Goal: Transaction & Acquisition: Purchase product/service

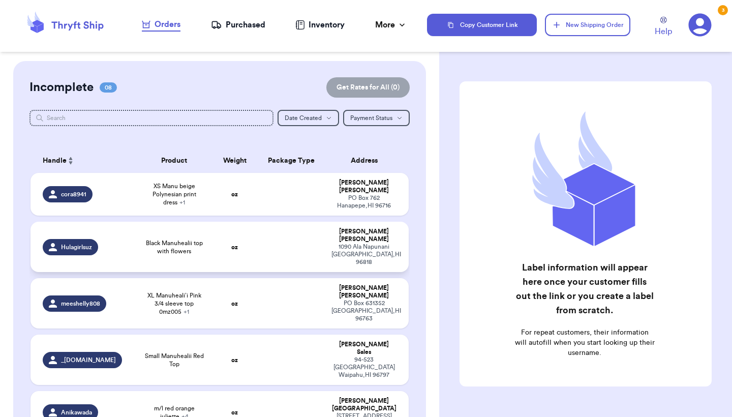
click at [257, 272] on td at bounding box center [291, 247] width 68 height 50
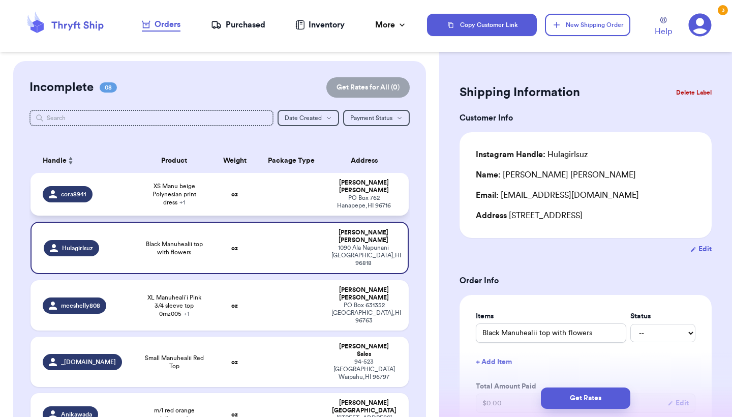
click at [212, 215] on td "oz" at bounding box center [234, 194] width 45 height 43
type input "XS Manu beige Polynesian print dress"
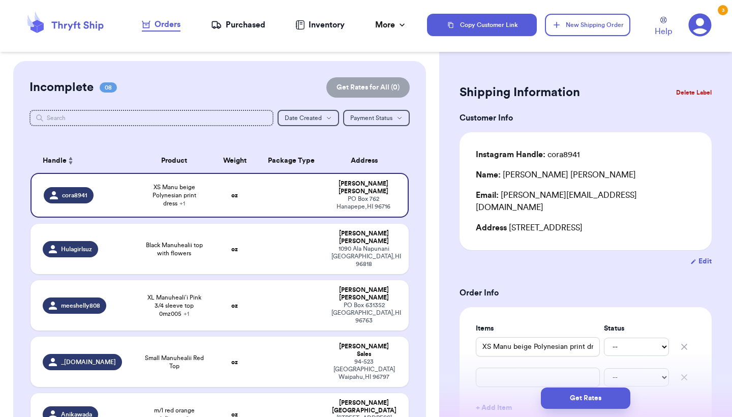
click at [227, 31] on nav "Orders Purchased Inventory More Stats Completed Orders" at bounding box center [274, 25] width 305 height 34
click at [230, 23] on div "Purchased" at bounding box center [238, 25] width 54 height 12
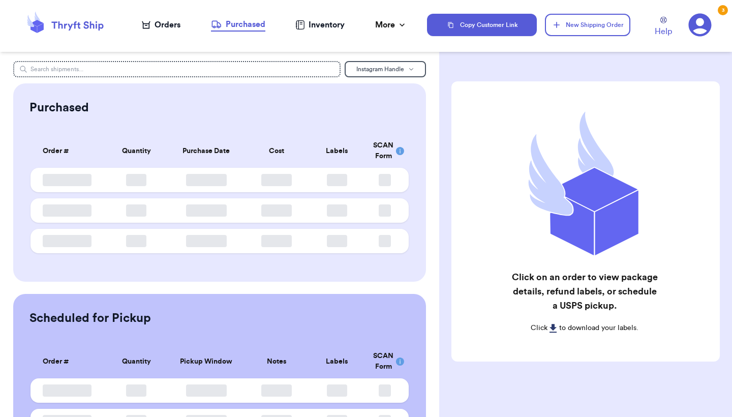
click at [173, 26] on div "Orders" at bounding box center [161, 25] width 39 height 12
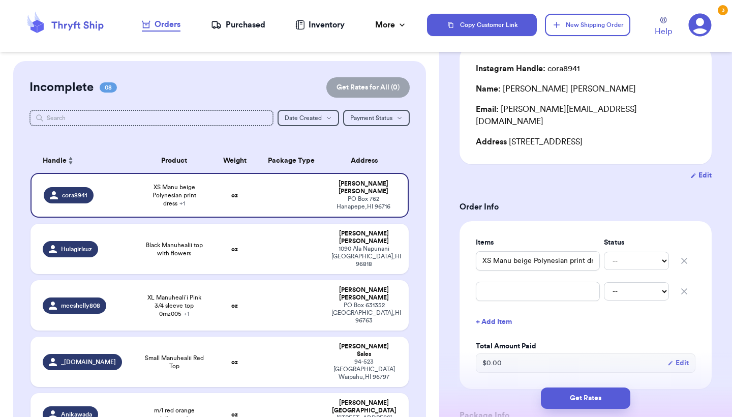
click at [684, 286] on icon "button" at bounding box center [684, 291] width 10 height 10
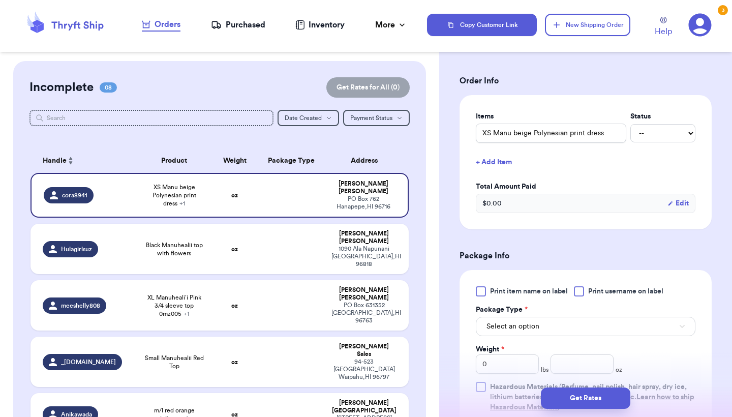
scroll to position [311, 0]
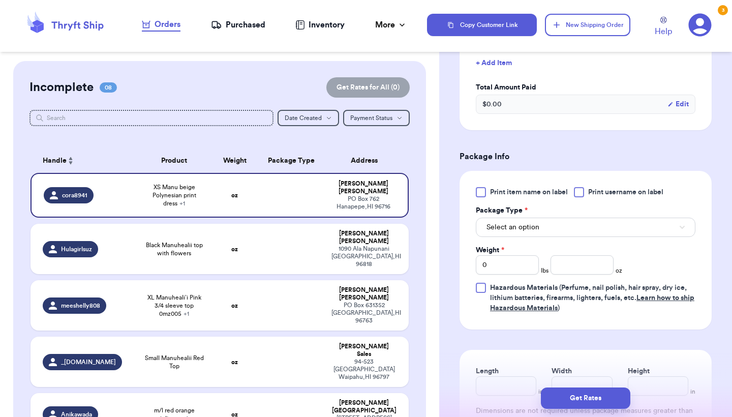
click at [507, 187] on span "Print item name on label" at bounding box center [529, 192] width 78 height 10
click at [0, 0] on input "Print item name on label" at bounding box center [0, 0] width 0 height 0
click at [503, 228] on div "Print item name on label Print username on label Package Type * Select an optio…" at bounding box center [586, 250] width 220 height 126
click at [506, 222] on span "Select an option" at bounding box center [512, 227] width 53 height 10
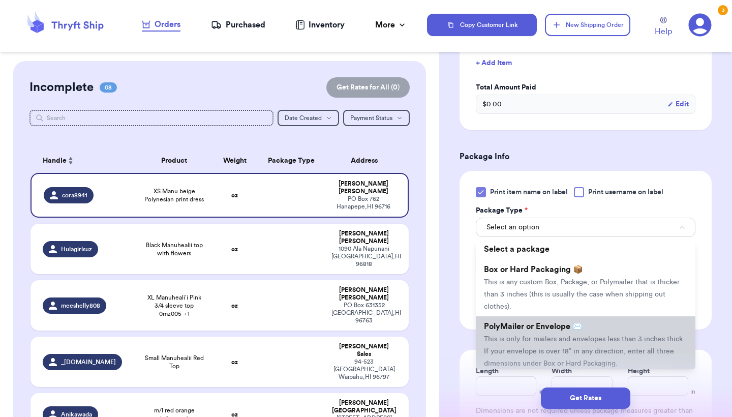
click at [529, 325] on li "PolyMailer or Envelope ✉️ This is only for mailers and envelopes less than 3 in…" at bounding box center [586, 344] width 220 height 57
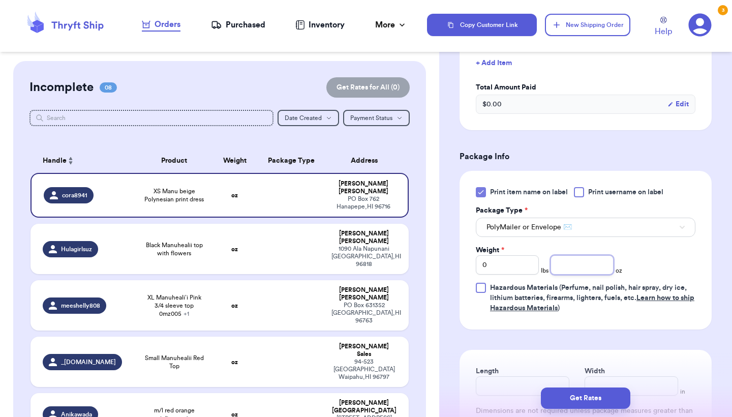
click at [570, 256] on input "number" at bounding box center [581, 264] width 63 height 19
type input "7"
click at [587, 400] on button "Get Rates" at bounding box center [585, 397] width 89 height 21
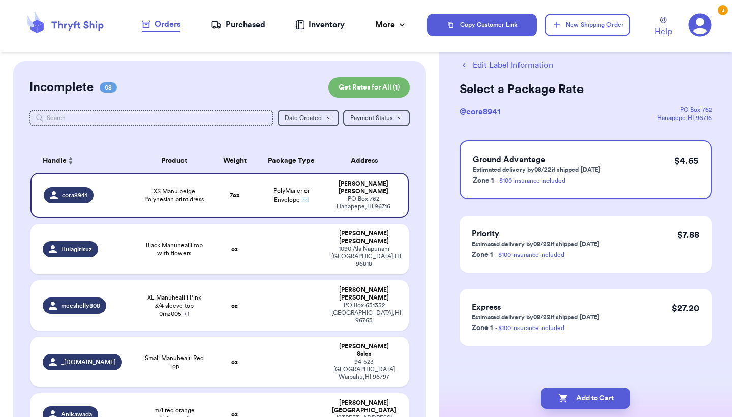
scroll to position [0, 0]
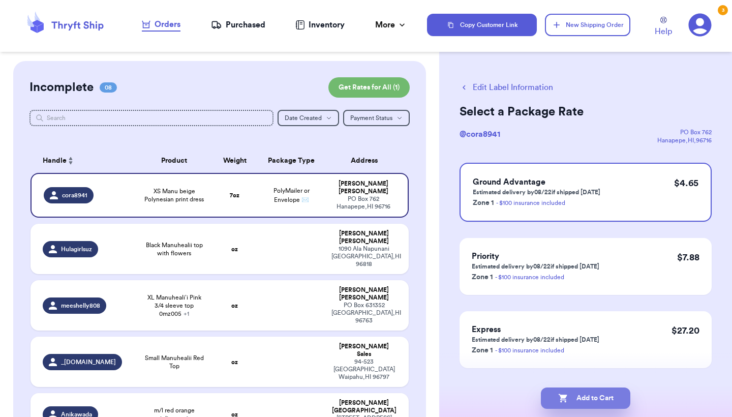
click at [587, 400] on button "Add to Cart" at bounding box center [585, 397] width 89 height 21
checkbox input "true"
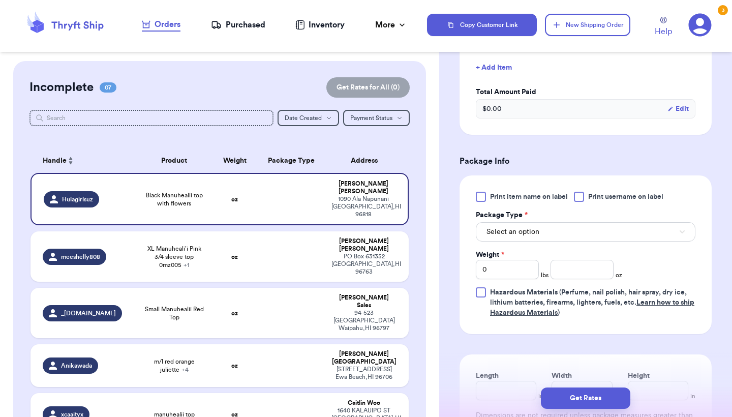
scroll to position [317, 0]
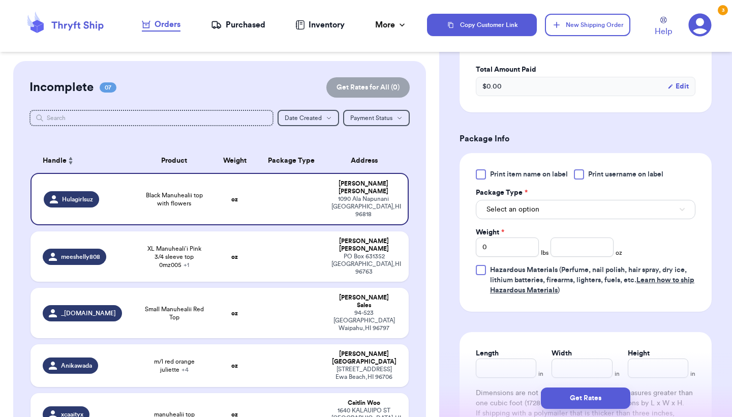
click at [482, 173] on div at bounding box center [481, 174] width 10 height 10
click at [0, 0] on input "Print item name on label" at bounding box center [0, 0] width 0 height 0
click at [501, 212] on span "Select an option" at bounding box center [512, 209] width 53 height 10
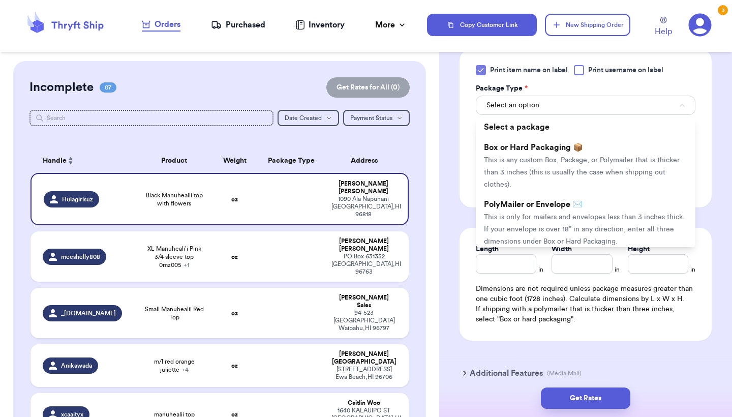
scroll to position [428, 0]
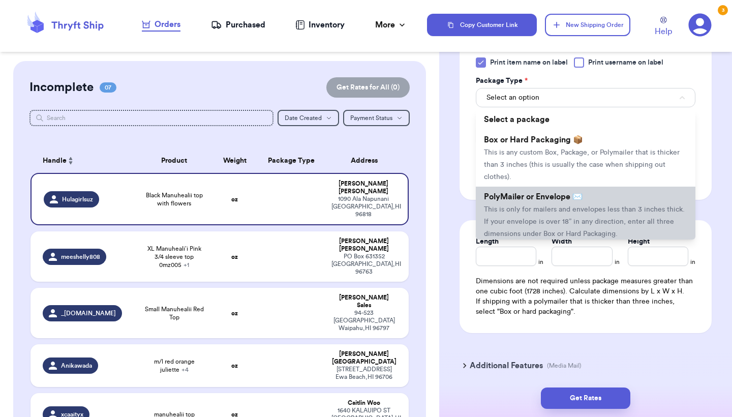
click at [510, 209] on span "This is only for mailers and envelopes less than 3 inches thick. If your envelo…" at bounding box center [584, 222] width 201 height 32
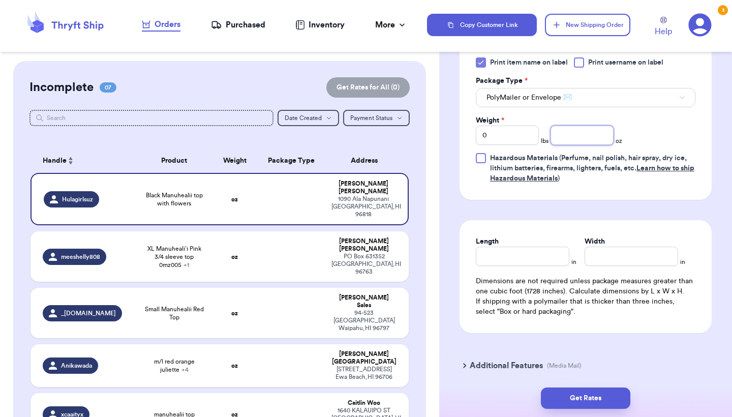
click at [562, 140] on input "number" at bounding box center [581, 135] width 63 height 19
type input "4.7"
click at [590, 397] on button "Get Rates" at bounding box center [585, 397] width 89 height 21
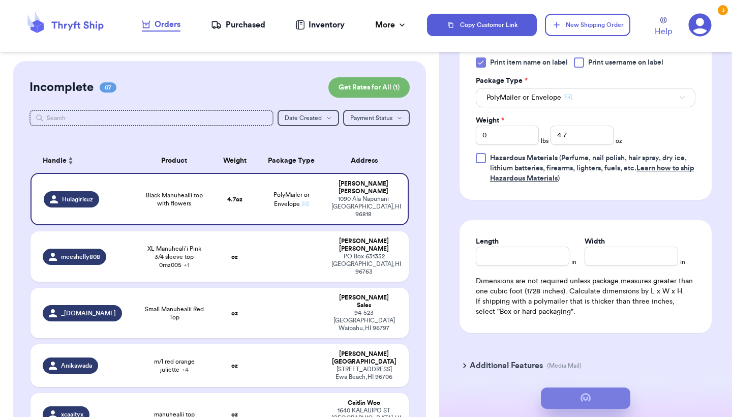
scroll to position [0, 0]
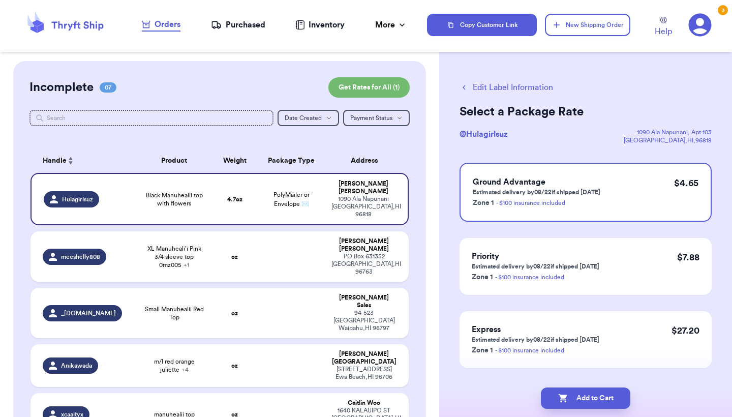
click at [590, 397] on button "Add to Cart" at bounding box center [585, 397] width 89 height 21
checkbox input "true"
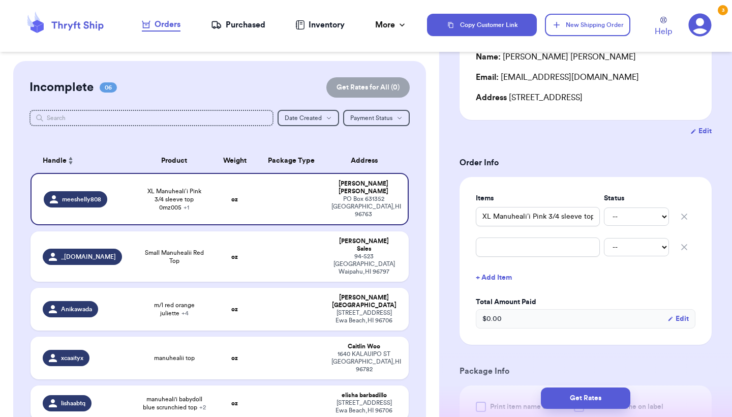
scroll to position [153, 0]
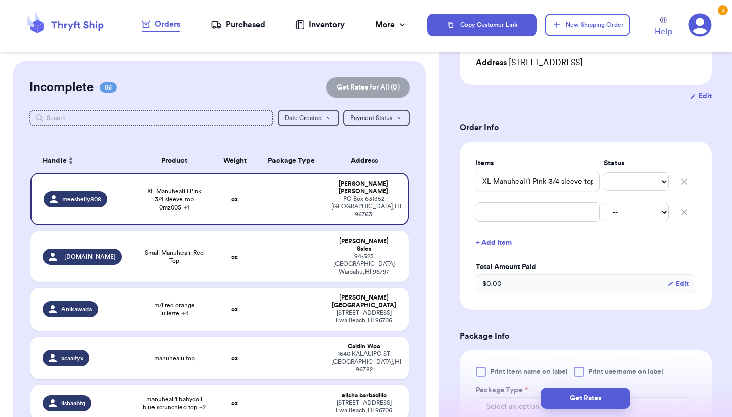
click at [683, 210] on icon "button" at bounding box center [684, 212] width 10 height 10
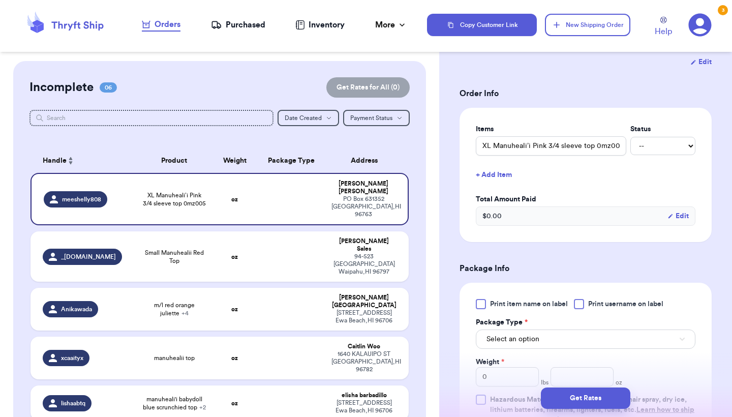
scroll to position [198, 0]
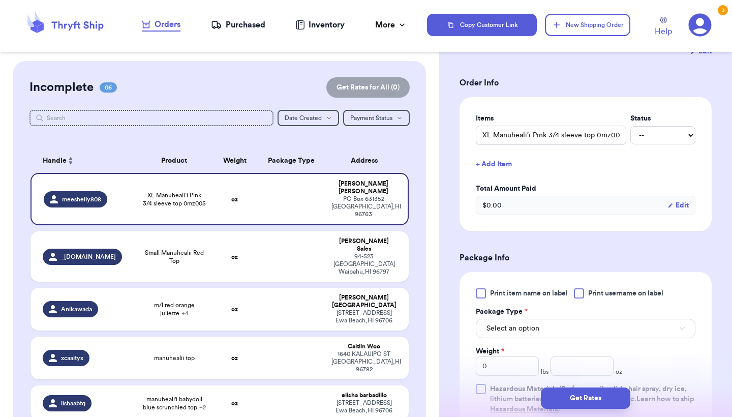
click at [483, 292] on div at bounding box center [481, 293] width 10 height 10
click at [0, 0] on input "Print item name on label" at bounding box center [0, 0] width 0 height 0
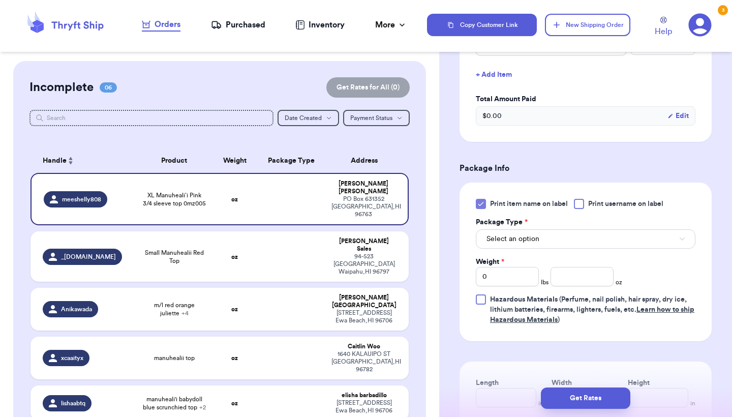
scroll to position [337, 0]
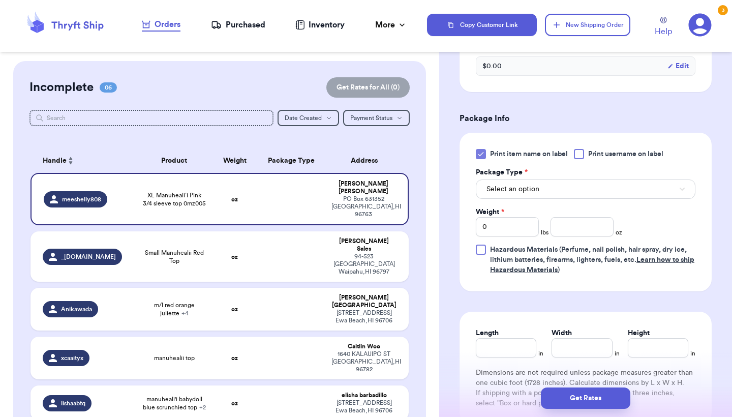
click at [552, 196] on button "Select an option" at bounding box center [586, 188] width 220 height 19
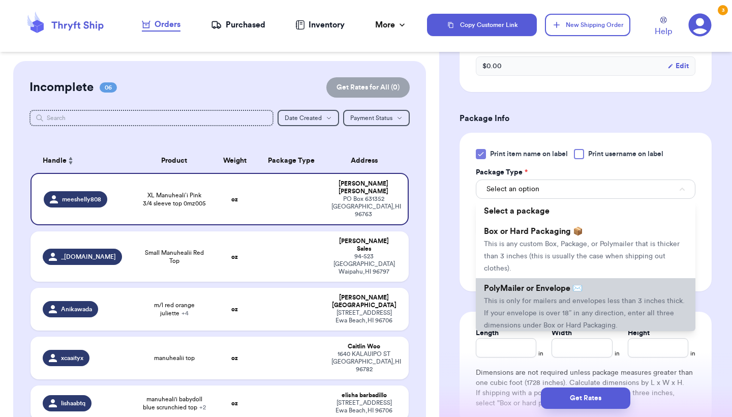
click at [540, 299] on li "PolyMailer or Envelope ✉️ This is only for mailers and envelopes less than 3 in…" at bounding box center [586, 306] width 220 height 57
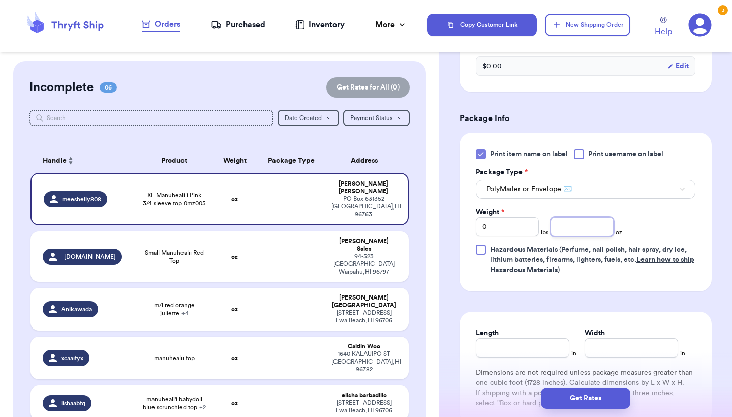
click at [577, 226] on input "number" at bounding box center [581, 226] width 63 height 19
type input "8.1"
click at [616, 387] on div "Get Rates" at bounding box center [585, 398] width 293 height 38
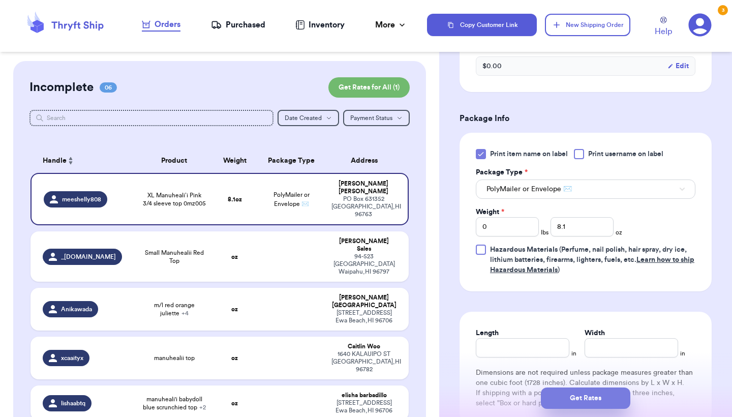
click at [595, 400] on button "Get Rates" at bounding box center [585, 397] width 89 height 21
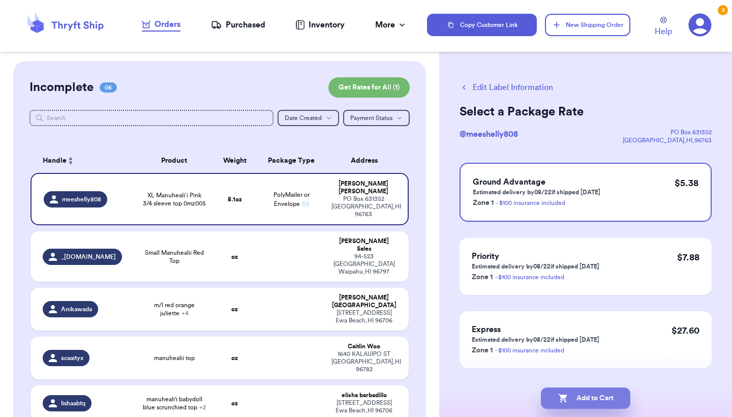
click at [595, 400] on button "Add to Cart" at bounding box center [585, 397] width 89 height 21
checkbox input "true"
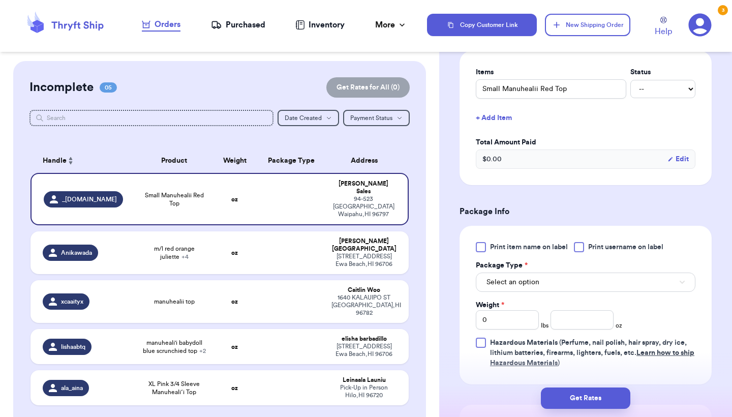
scroll to position [245, 0]
click at [490, 251] on span "Print item name on label" at bounding box center [529, 246] width 78 height 10
click at [0, 0] on input "Print item name on label" at bounding box center [0, 0] width 0 height 0
click at [511, 283] on span "Select an option" at bounding box center [512, 281] width 53 height 10
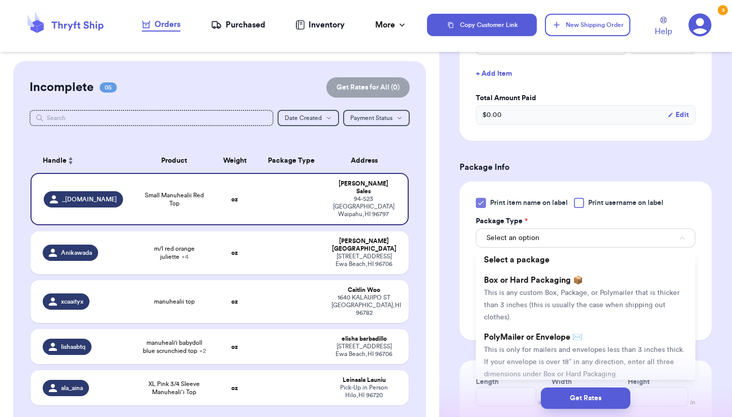
scroll to position [312, 0]
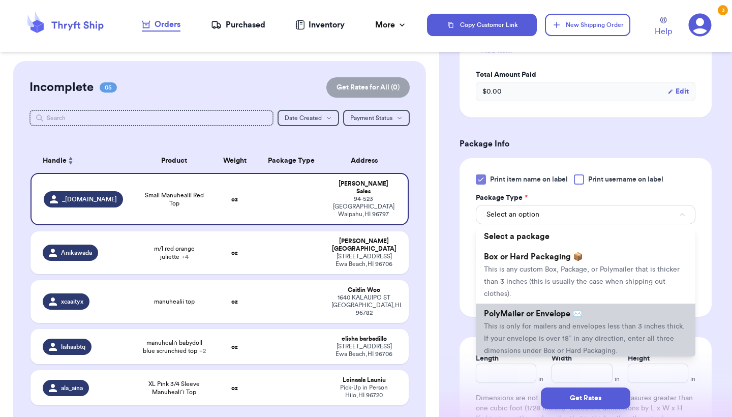
click at [506, 318] on span "PolyMailer or Envelope ✉️" at bounding box center [533, 314] width 99 height 8
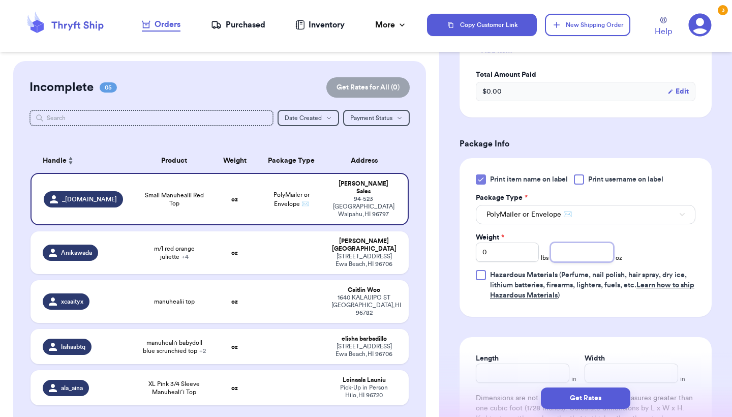
click at [581, 260] on input "number" at bounding box center [581, 251] width 63 height 19
type input "5.5"
click at [565, 400] on button "Get Rates" at bounding box center [585, 397] width 89 height 21
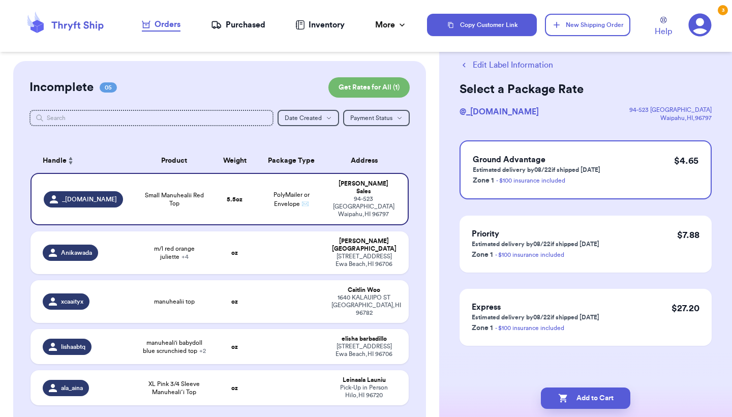
scroll to position [0, 0]
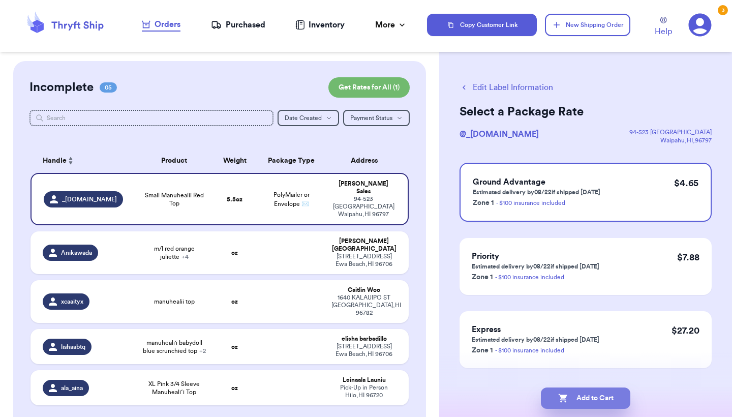
click at [584, 406] on button "Add to Cart" at bounding box center [585, 397] width 89 height 21
checkbox input "true"
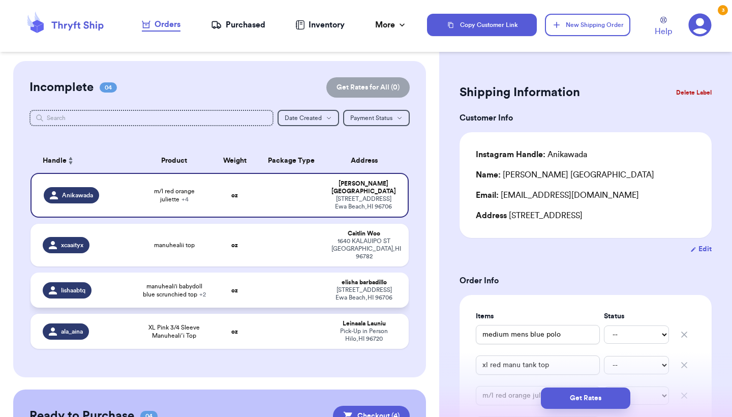
click at [172, 295] on td "manuheali'i babydoll blue scrunchied top + 2" at bounding box center [174, 289] width 76 height 35
type input "manuheali'i babydoll blue scrunchied top"
type input "large red manuheali'i floral polo"
type input "small manuheali'i violet tiare dress"
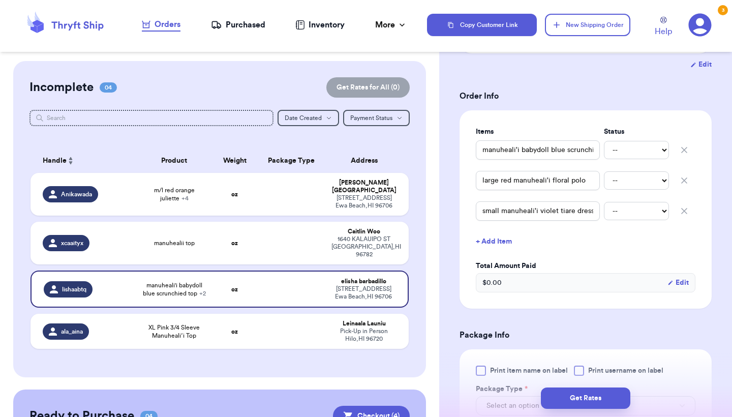
scroll to position [190, 0]
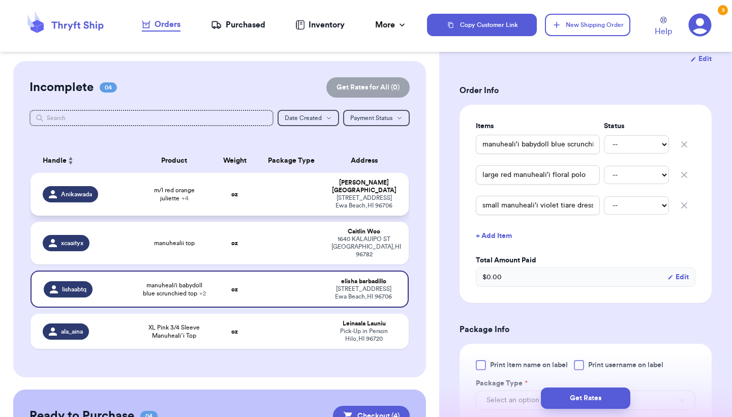
click at [327, 207] on td "Ani Kawada 91-1213 Kaneana St. Ewa Beach , HI 96706" at bounding box center [366, 194] width 83 height 43
type input "medium mens blue polo"
type input "xl red manu tank top"
type input "m/l red orange juliette"
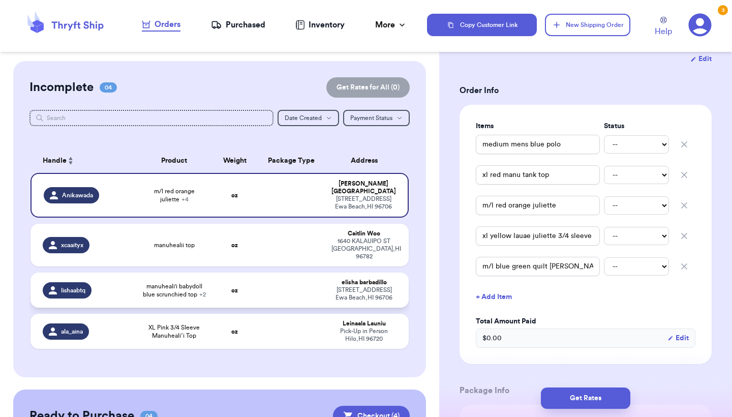
click at [289, 278] on td at bounding box center [291, 289] width 68 height 35
type input "manuheali'i babydoll blue scrunchied top"
type input "large red manuheali'i floral polo"
type input "small manuheali'i violet tiare dress"
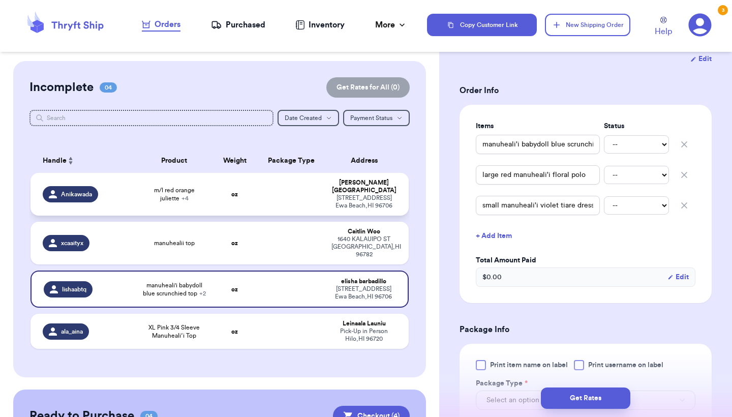
click at [226, 201] on td "oz" at bounding box center [234, 194] width 45 height 43
type input "medium mens blue polo"
type input "xl red manu tank top"
type input "m/l red orange juliette"
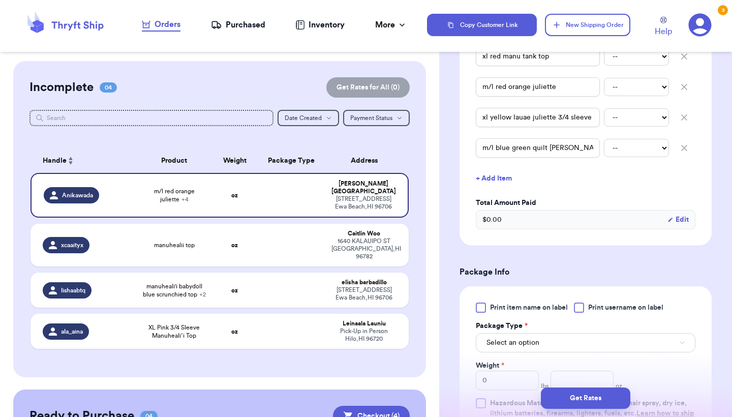
scroll to position [365, 0]
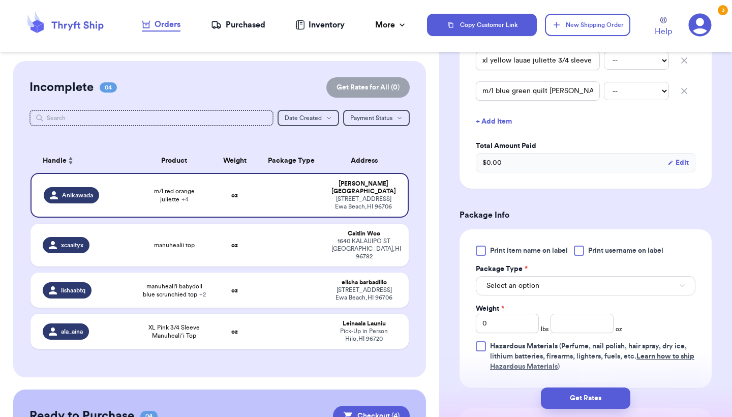
click at [510, 253] on span "Print item name on label" at bounding box center [529, 250] width 78 height 10
click at [0, 0] on input "Print item name on label" at bounding box center [0, 0] width 0 height 0
click at [510, 287] on span "Select an option" at bounding box center [512, 286] width 53 height 10
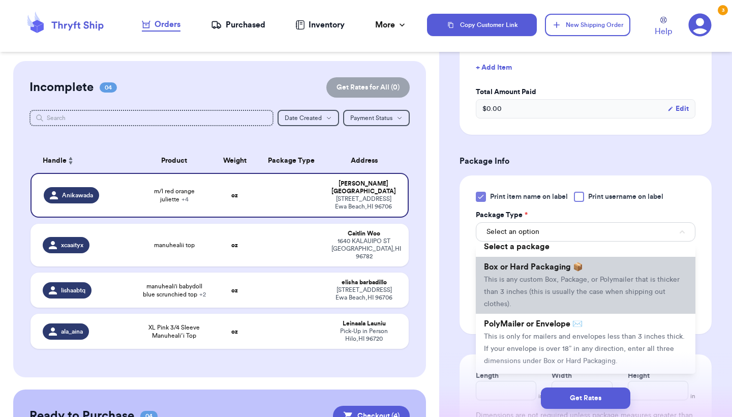
scroll to position [25, 0]
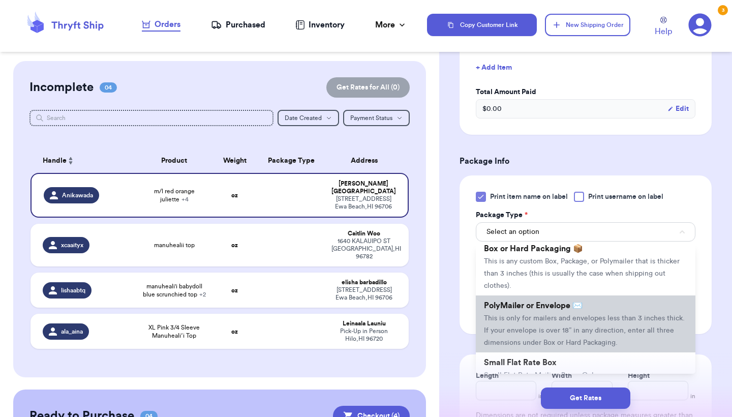
click at [516, 310] on span "PolyMailer or Envelope ✉️" at bounding box center [533, 305] width 99 height 8
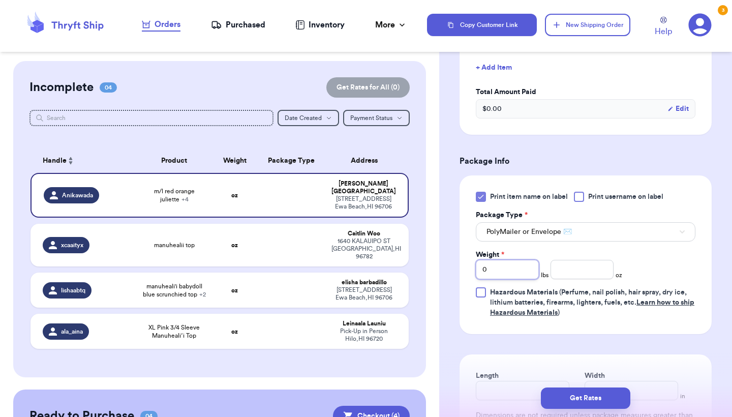
click at [495, 274] on input "0" at bounding box center [507, 269] width 63 height 19
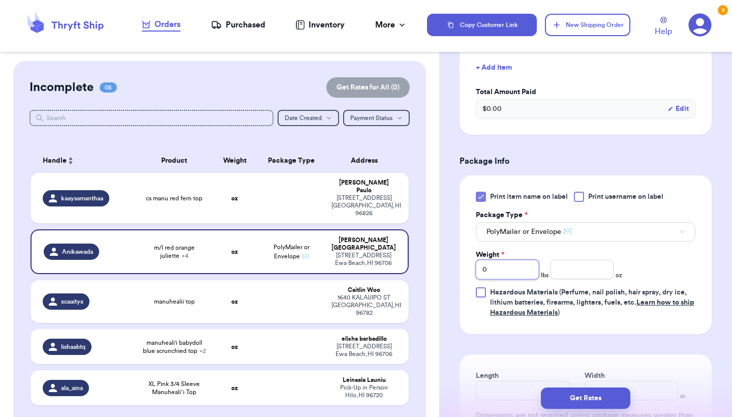
click at [495, 274] on input "0" at bounding box center [507, 269] width 63 height 19
type input "1"
click at [592, 279] on input "number" at bounding box center [581, 269] width 63 height 19
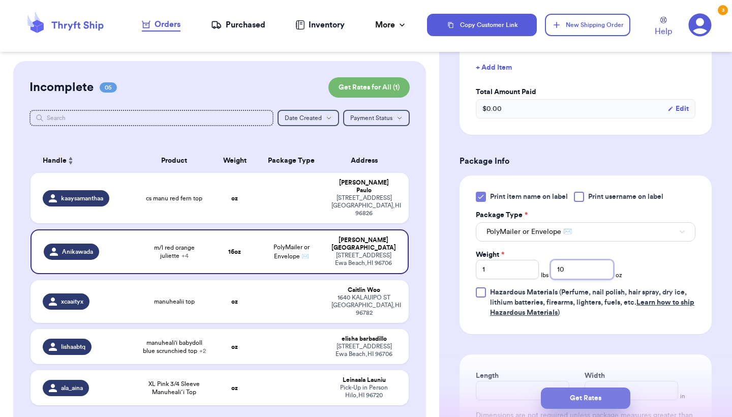
type input "10"
click at [590, 398] on button "Get Rates" at bounding box center [585, 397] width 89 height 21
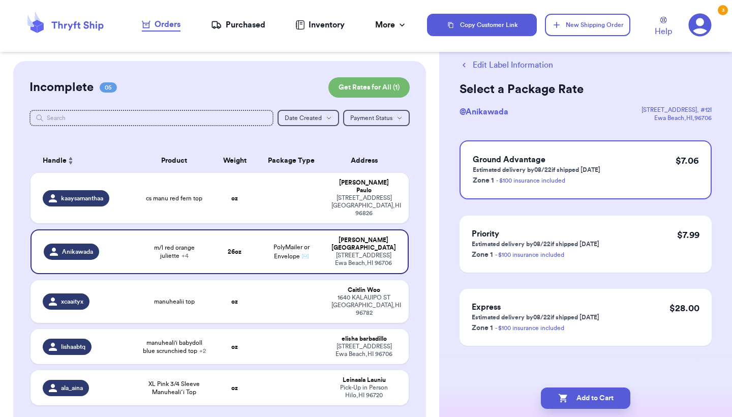
scroll to position [0, 0]
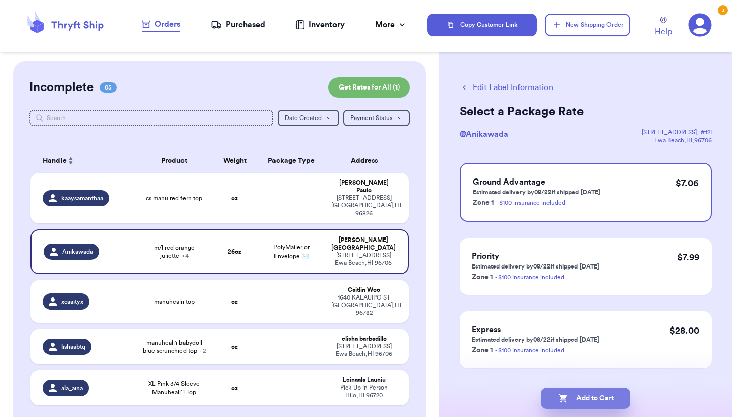
click at [591, 393] on button "Add to Cart" at bounding box center [585, 397] width 89 height 21
checkbox input "true"
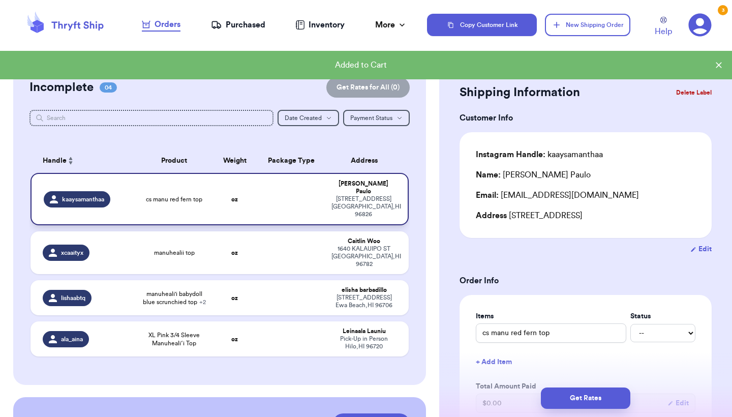
click at [300, 199] on td at bounding box center [291, 199] width 68 height 52
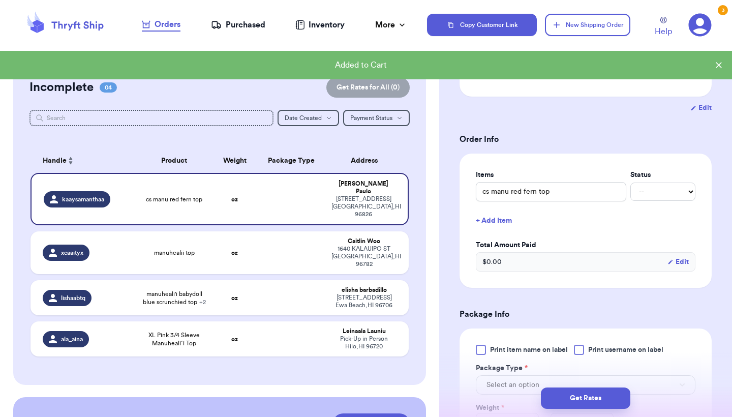
scroll to position [236, 0]
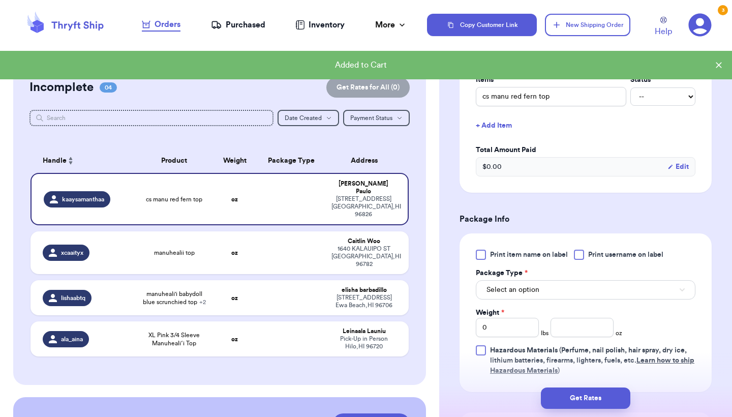
click at [513, 251] on div "Print item name on label Print username on label Package Type * Select an optio…" at bounding box center [585, 312] width 252 height 159
click at [513, 256] on span "Print item name on label" at bounding box center [529, 255] width 78 height 10
click at [0, 0] on input "Print item name on label" at bounding box center [0, 0] width 0 height 0
click at [513, 292] on span "Select an option" at bounding box center [512, 290] width 53 height 10
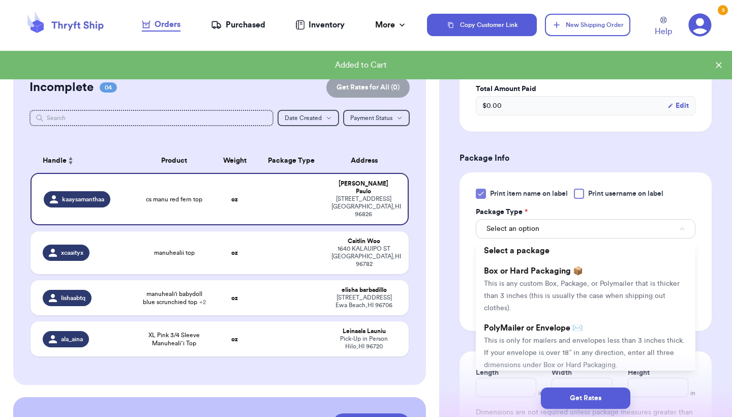
scroll to position [314, 0]
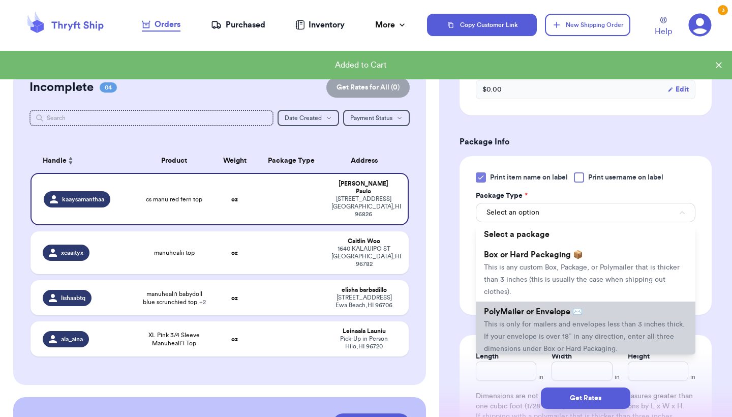
click at [512, 328] on span "This is only for mailers and envelopes less than 3 inches thick. If your envelo…" at bounding box center [584, 337] width 201 height 32
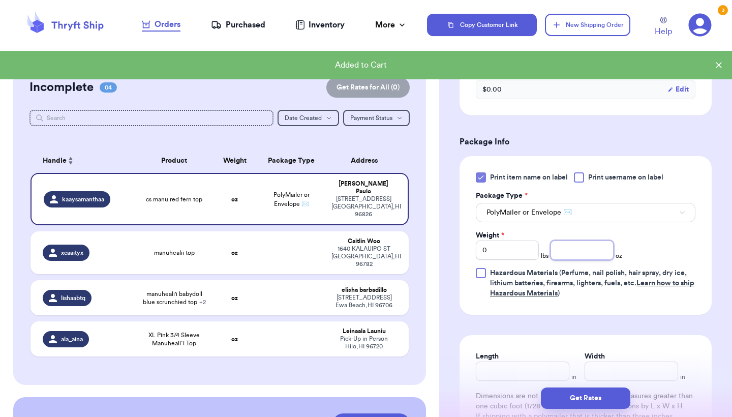
click at [583, 252] on input "number" at bounding box center [581, 249] width 63 height 19
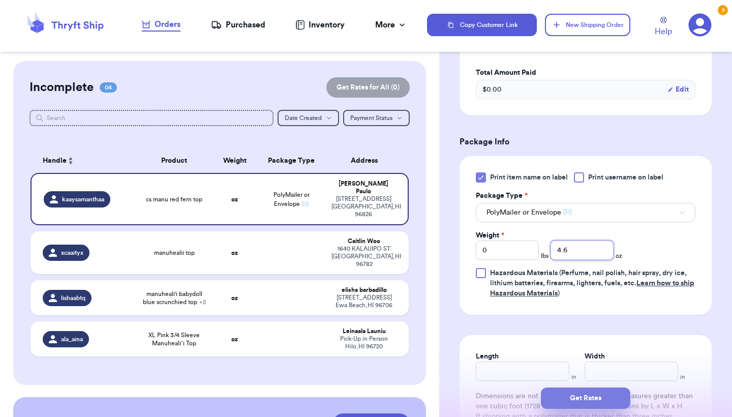
type input "4.6"
click at [596, 401] on button "Get Rates" at bounding box center [585, 397] width 89 height 21
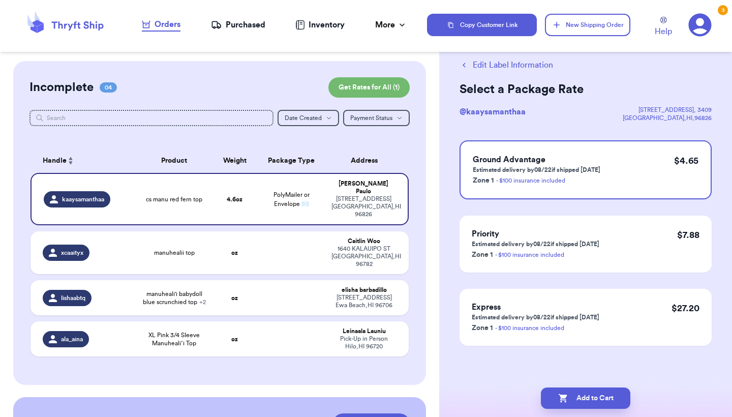
scroll to position [0, 0]
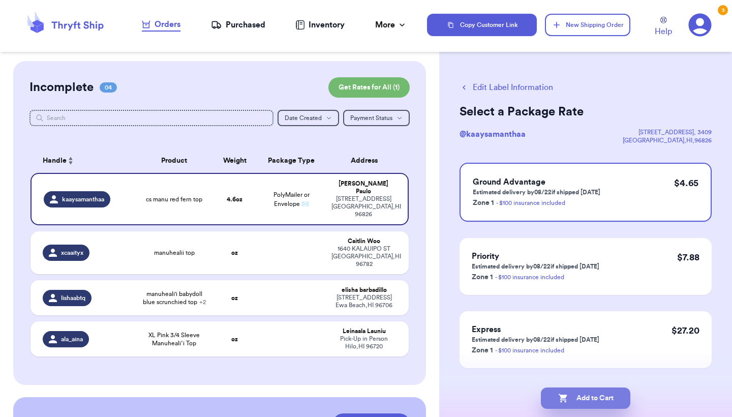
click at [596, 401] on button "Add to Cart" at bounding box center [585, 397] width 89 height 21
checkbox input "true"
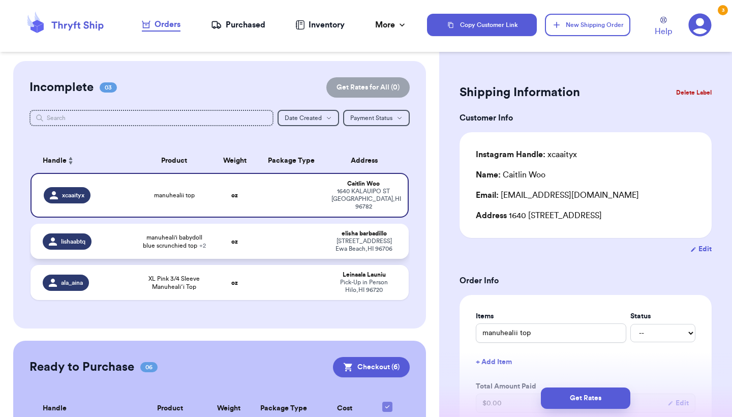
click at [287, 237] on td at bounding box center [291, 241] width 68 height 35
type input "manuheali'i babydoll blue scrunchied top"
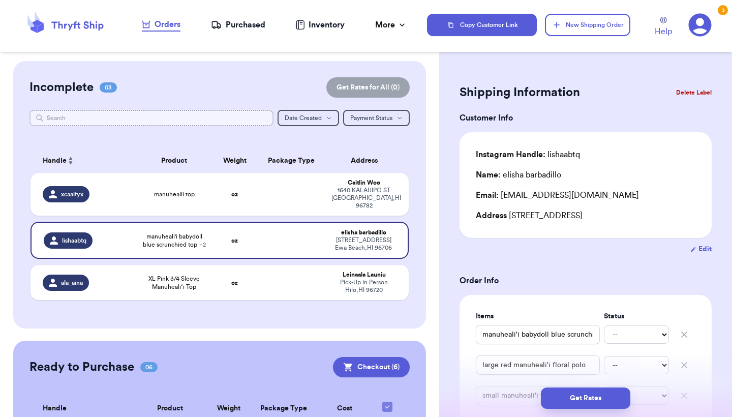
click at [129, 119] on input "text" at bounding box center [151, 118] width 244 height 16
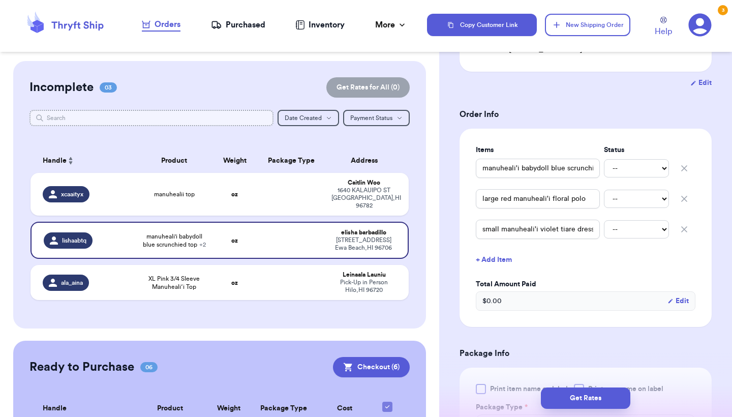
scroll to position [169, 0]
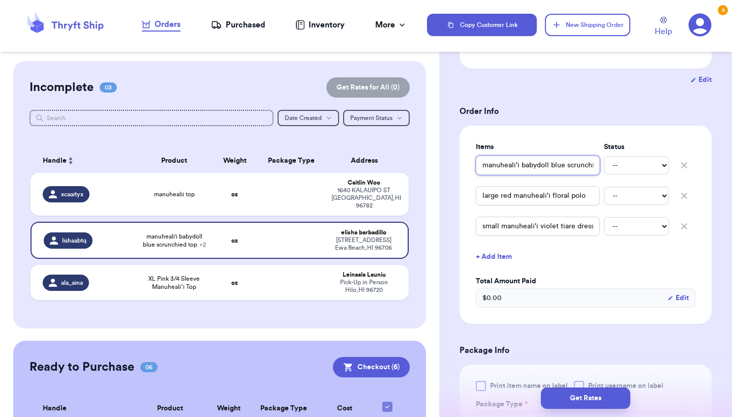
click at [477, 160] on input "manuheali'i babydoll blue scrunchied top" at bounding box center [538, 165] width 124 height 19
type input "(manuheali'i babydoll blue scrunchied top"
type input "(4manuheali'i babydoll blue scrunchied top"
type input "(4)manuheali'i babydoll blue scrunchied top"
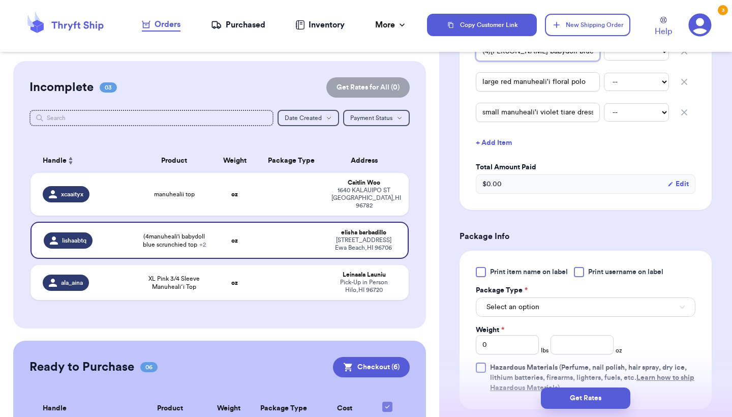
scroll to position [316, 0]
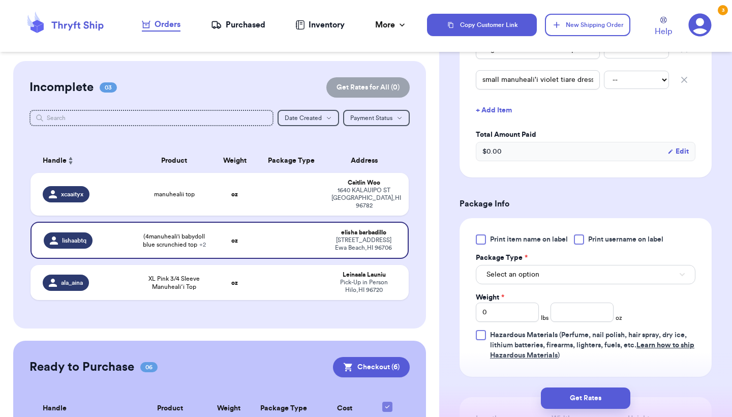
type input "(4)manuheali'i babydoll blue scrunchied top"
click at [506, 236] on span "Print item name on label" at bounding box center [529, 239] width 78 height 10
click at [0, 0] on input "Print item name on label" at bounding box center [0, 0] width 0 height 0
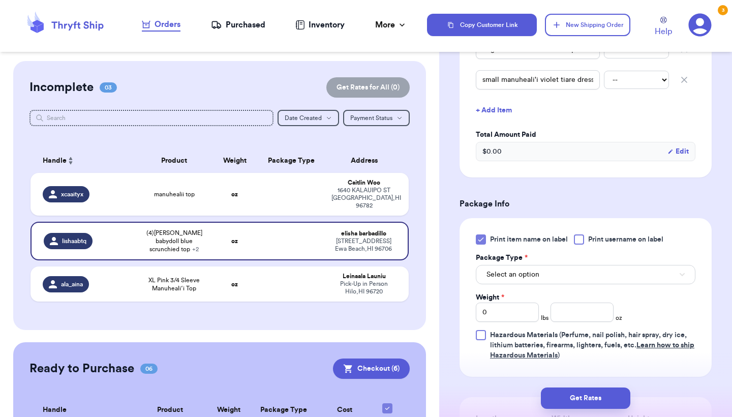
click at [500, 271] on button "Select an option" at bounding box center [586, 274] width 220 height 19
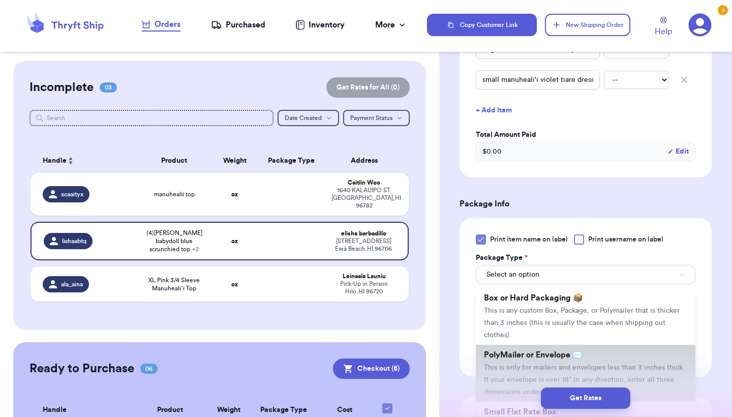
scroll to position [30, 0]
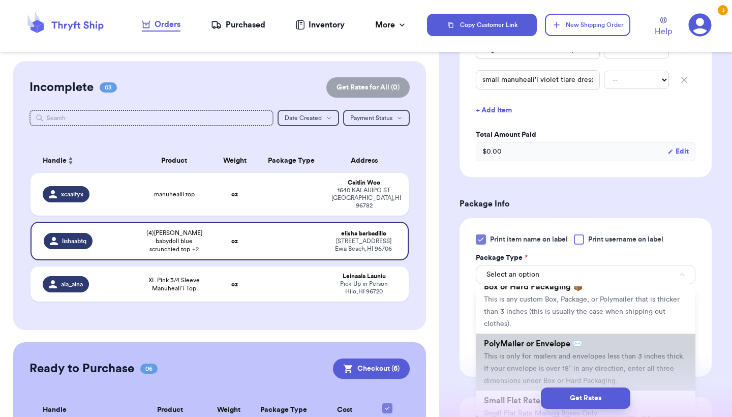
click at [498, 340] on li "PolyMailer or Envelope ✉️ This is only for mailers and envelopes less than 3 in…" at bounding box center [586, 361] width 220 height 57
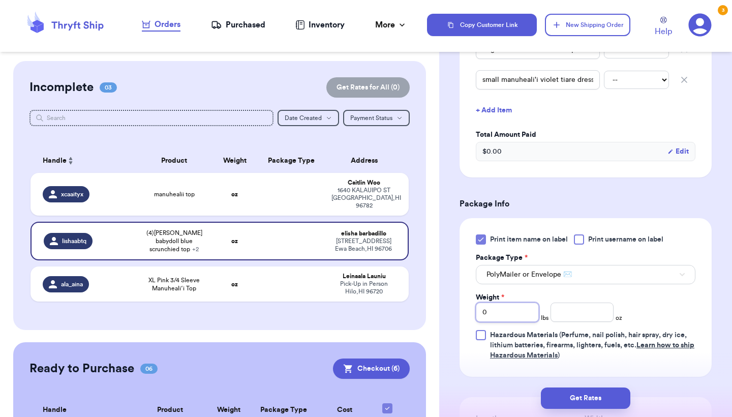
click at [497, 322] on input "0" at bounding box center [507, 311] width 63 height 19
type input "01"
click at [561, 311] on input "number" at bounding box center [581, 311] width 63 height 19
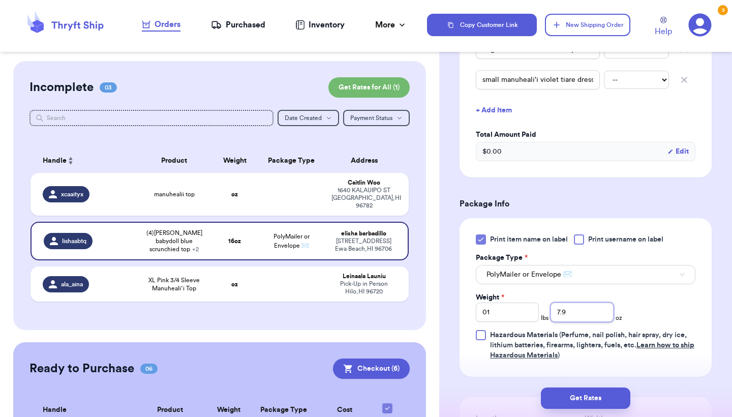
type input "7.9"
click at [577, 384] on div "Get Rates" at bounding box center [585, 398] width 293 height 38
click at [572, 394] on button "Get Rates" at bounding box center [585, 397] width 89 height 21
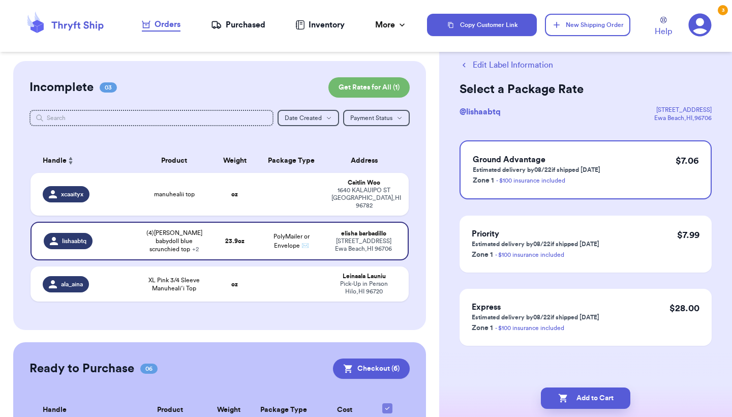
scroll to position [0, 0]
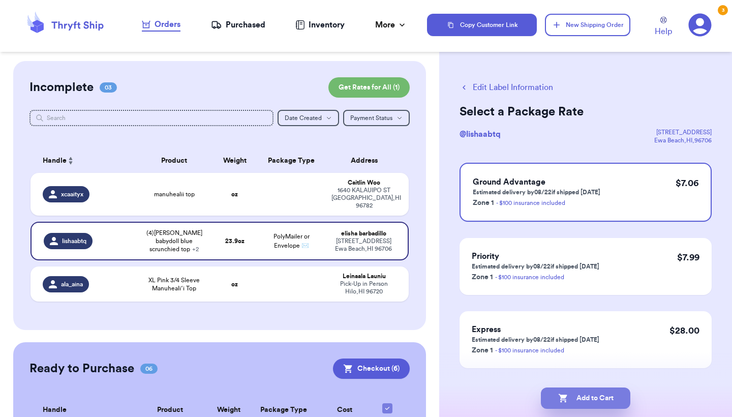
click at [572, 394] on button "Add to Cart" at bounding box center [585, 397] width 89 height 21
checkbox input "true"
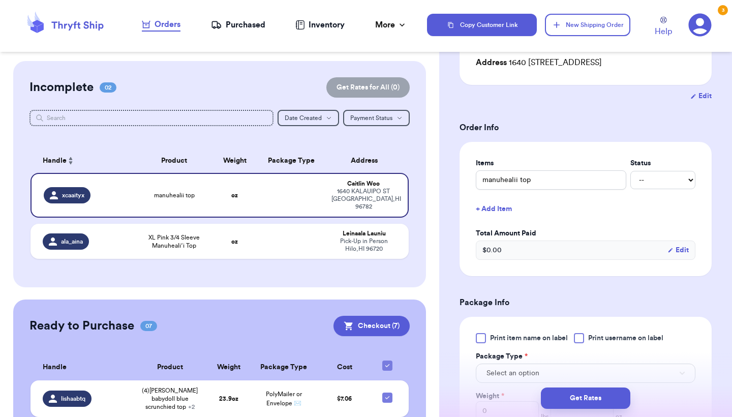
scroll to position [241, 0]
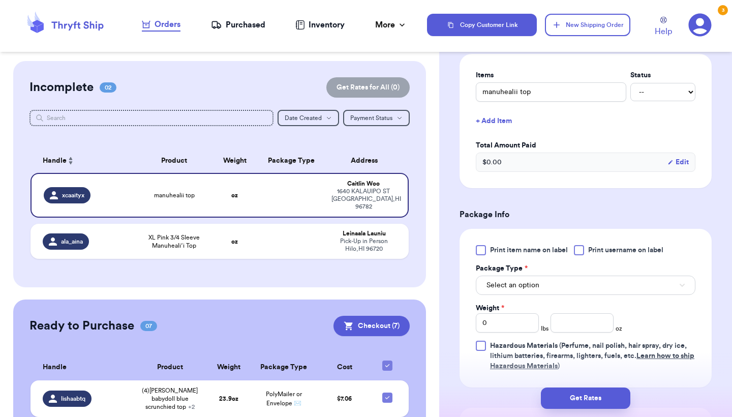
click at [489, 255] on label "Print item name on label" at bounding box center [522, 250] width 92 height 10
click at [0, 0] on input "Print item name on label" at bounding box center [0, 0] width 0 height 0
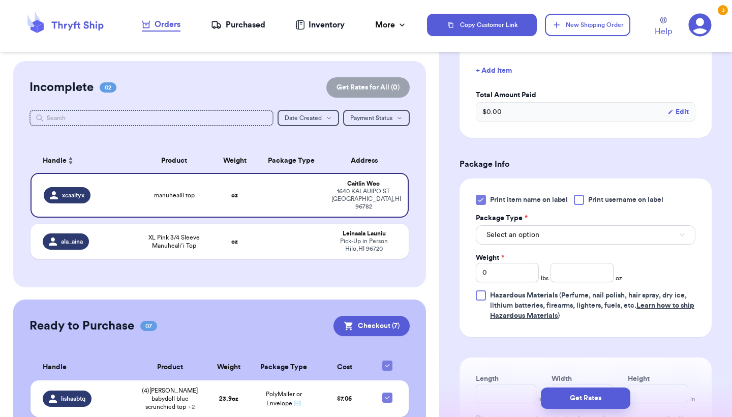
click at [491, 262] on div "Print item name on label Print username on label Package Type * Select an optio…" at bounding box center [586, 258] width 220 height 126
click at [496, 242] on button "Select an option" at bounding box center [586, 234] width 220 height 19
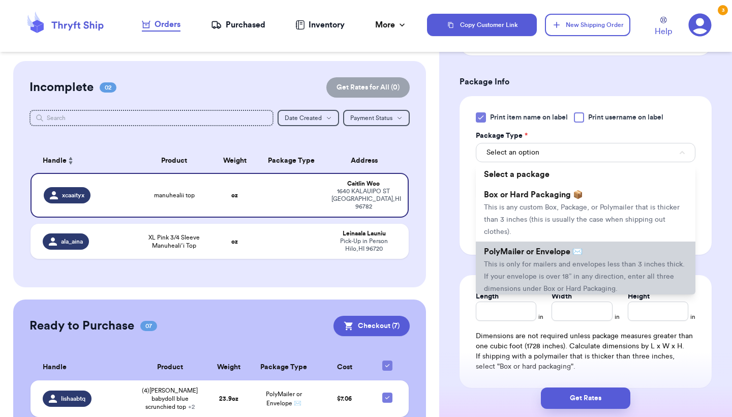
scroll to position [386, 0]
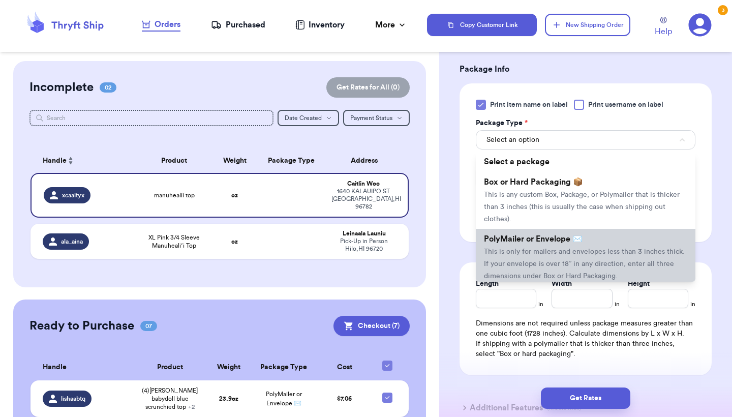
click at [506, 273] on li "PolyMailer or Envelope ✉️ This is only for mailers and envelopes less than 3 in…" at bounding box center [586, 257] width 220 height 57
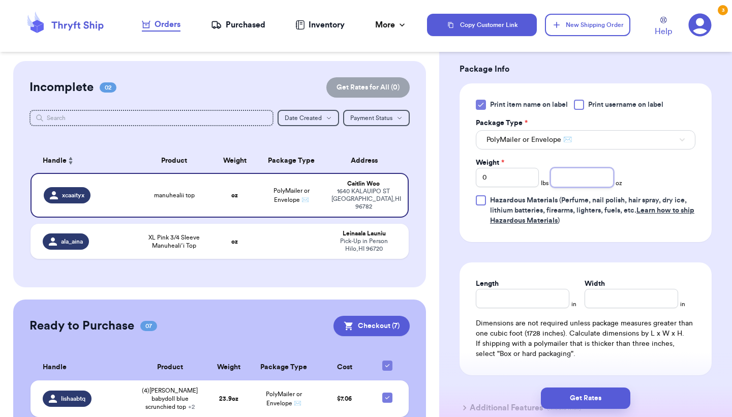
click at [578, 187] on input "number" at bounding box center [581, 177] width 63 height 19
type input "10.5"
click at [594, 398] on button "Get Rates" at bounding box center [585, 397] width 89 height 21
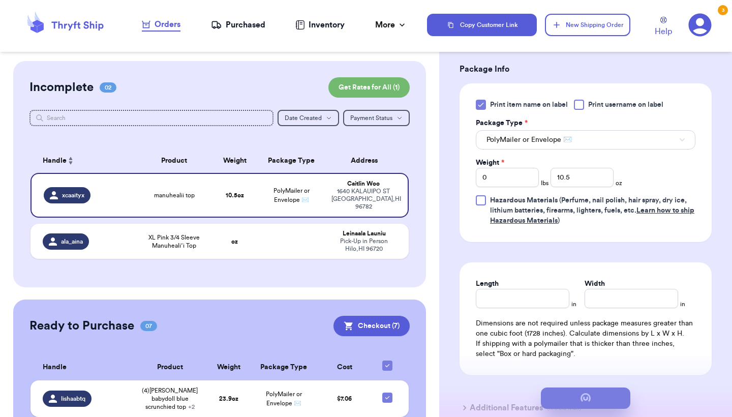
scroll to position [0, 0]
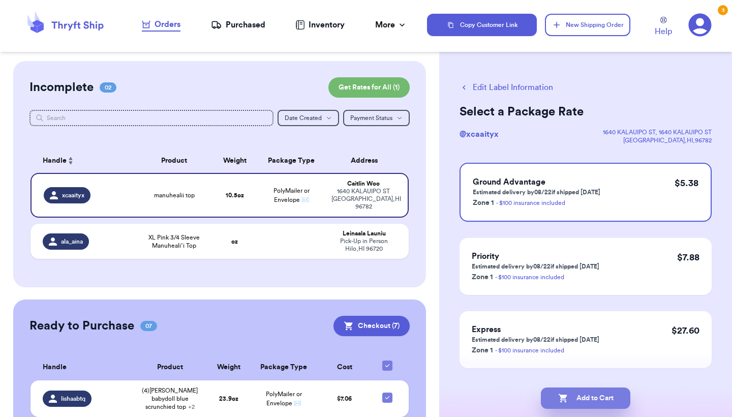
click at [594, 398] on button "Add to Cart" at bounding box center [585, 397] width 89 height 21
checkbox input "true"
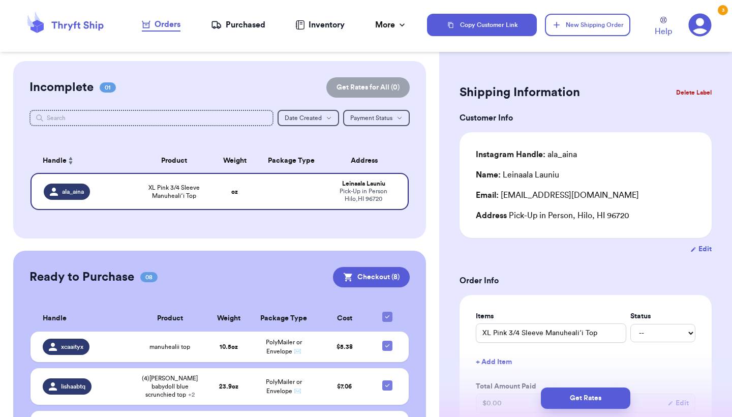
click at [610, 19] on button "New Shipping Order" at bounding box center [587, 25] width 85 height 22
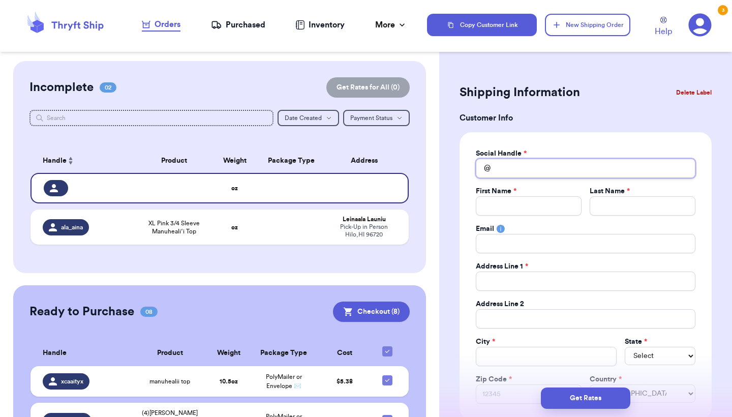
click at [534, 165] on input "Total Amount Paid" at bounding box center [586, 168] width 220 height 19
type input "k"
type input "kr"
type input "kre"
type input "krea"
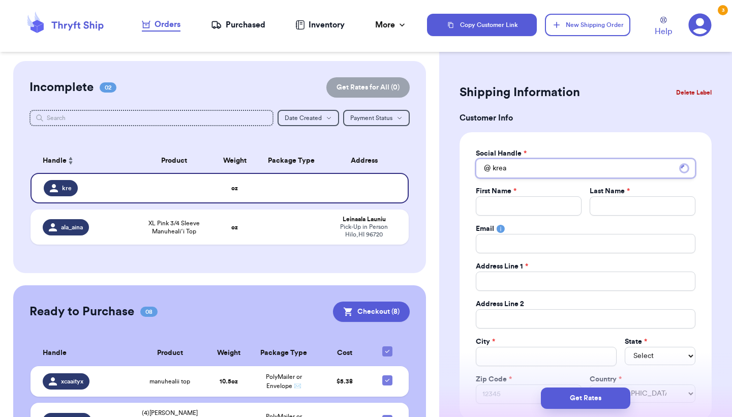
type input "kreat"
type input "great"
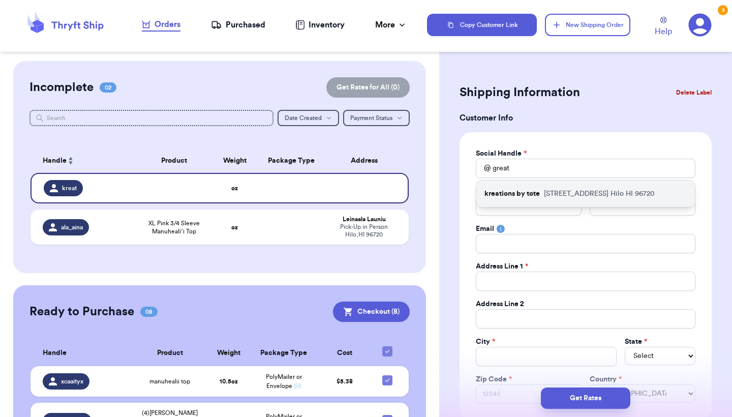
drag, startPoint x: 534, startPoint y: 165, endPoint x: 550, endPoint y: 198, distance: 36.8
click at [550, 198] on p "355 Kanoelani st Hilo HI 96720" at bounding box center [599, 194] width 111 height 10
type input "kreations by tote"
type input "Johndella"
type input "Medeiros"
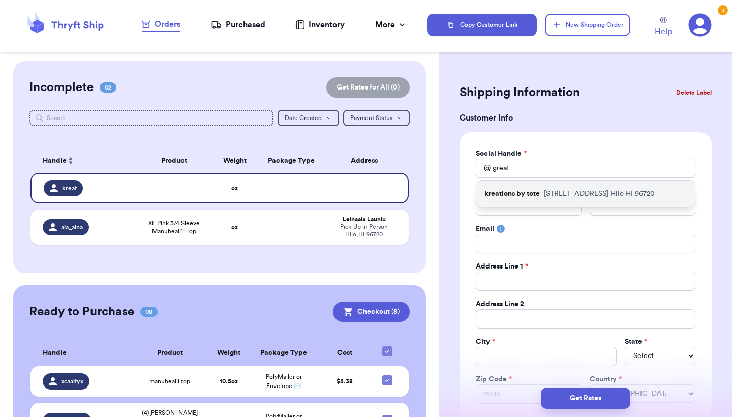
type input "tote4u@aol.com"
type input "355 Kanoelani st"
type input "Hilo"
select select "HI"
type input "96720"
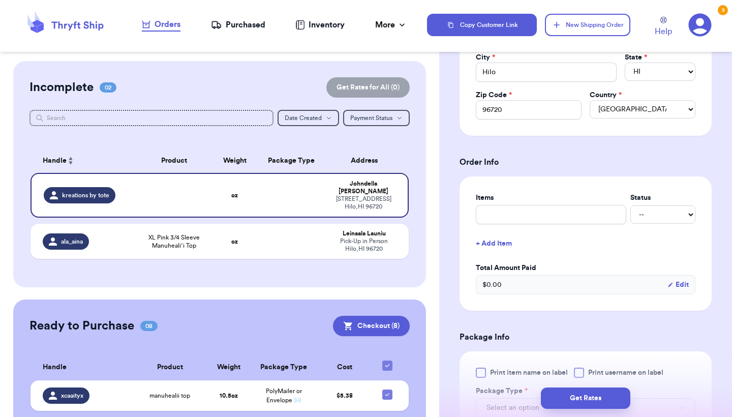
scroll to position [296, 0]
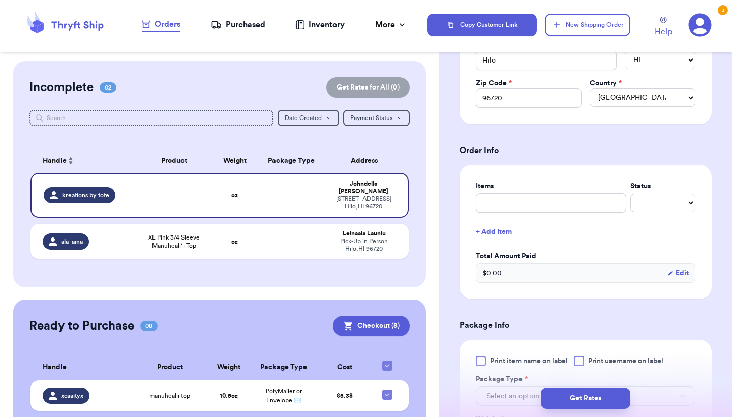
click at [507, 187] on label "Items" at bounding box center [551, 186] width 150 height 10
type input "3"
type input "3 i"
type input "3 ir"
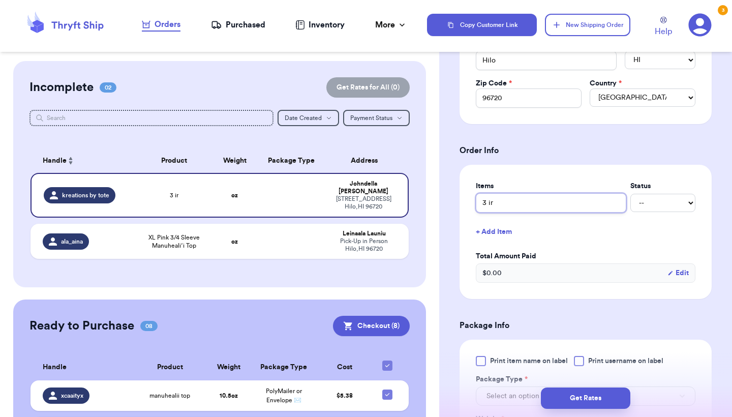
type input "3 i"
type input "3 it"
type input "3 ite"
type input "3 item"
type input "3 items"
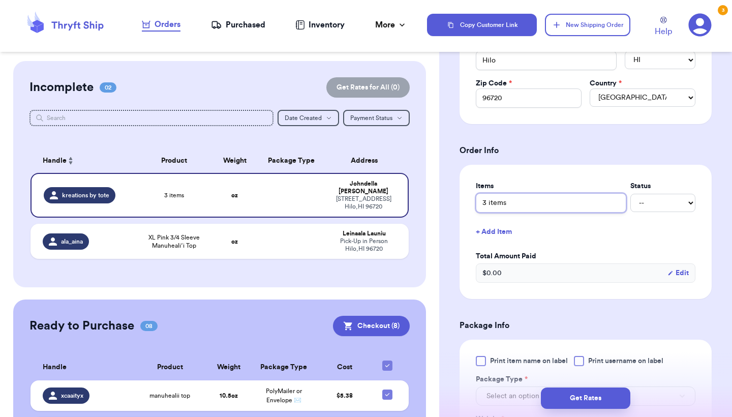
scroll to position [435, 0]
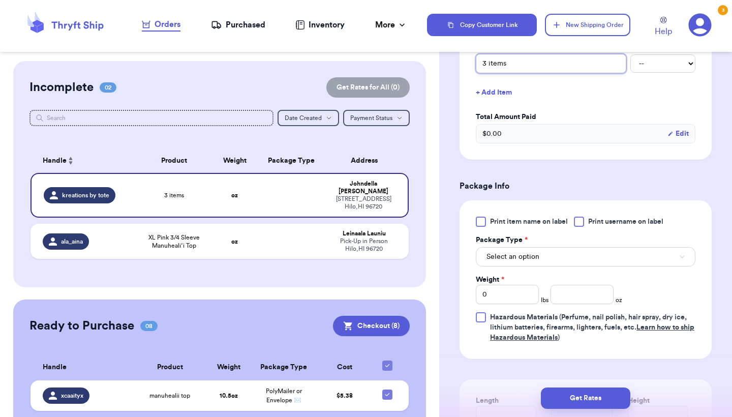
type input "3 items"
click at [498, 222] on span "Print item name on label" at bounding box center [529, 222] width 78 height 10
click at [0, 0] on input "Print item name on label" at bounding box center [0, 0] width 0 height 0
click at [554, 257] on button "Select an option" at bounding box center [586, 256] width 220 height 19
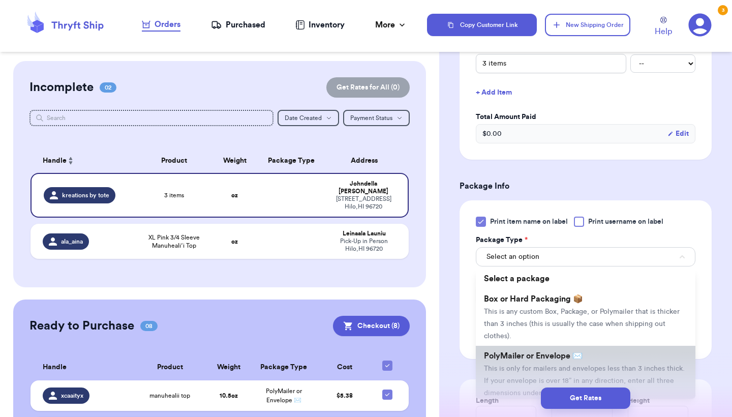
click at [522, 356] on span "PolyMailer or Envelope ✉️" at bounding box center [533, 356] width 99 height 8
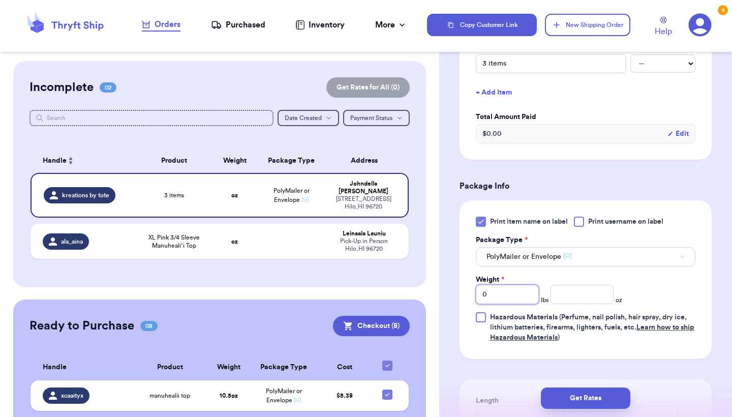
click at [516, 303] on input "0" at bounding box center [507, 294] width 63 height 19
type input "01"
click at [598, 298] on input "number" at bounding box center [581, 294] width 63 height 19
type input ".0"
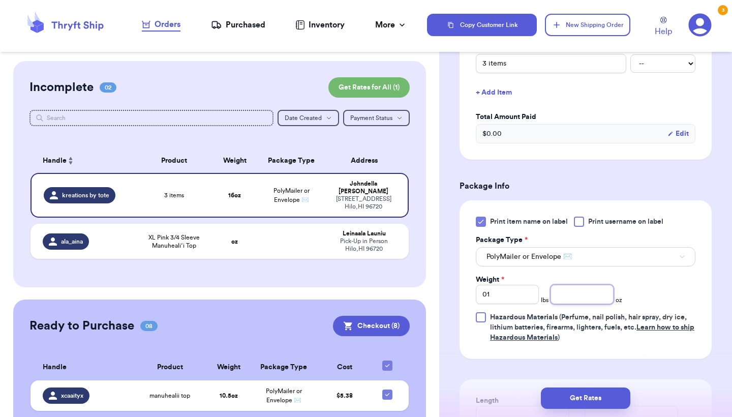
type input ".1"
type input "1"
click at [594, 396] on button "Get Rates" at bounding box center [585, 397] width 89 height 21
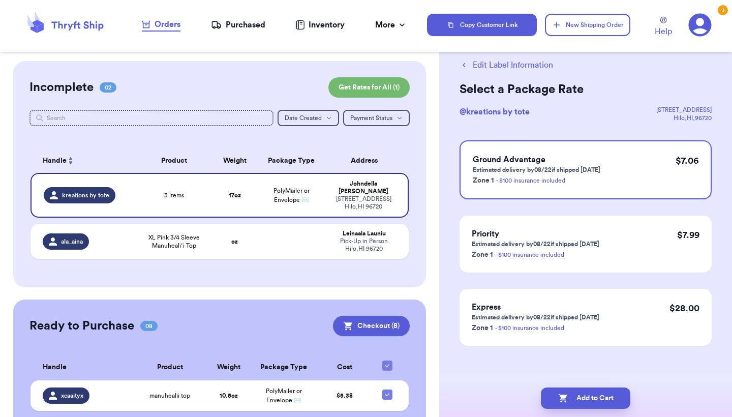
scroll to position [0, 0]
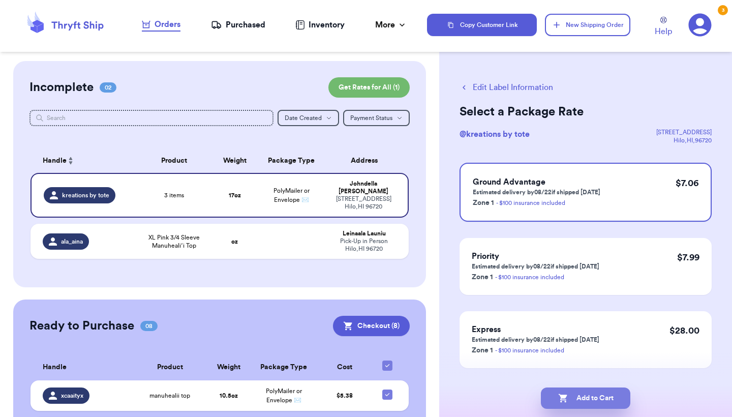
click at [592, 397] on button "Add to Cart" at bounding box center [585, 397] width 89 height 21
checkbox input "true"
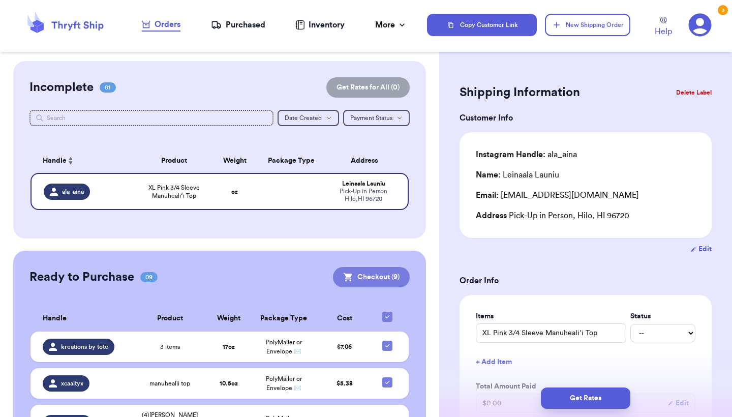
click at [381, 276] on button "Checkout ( 9 )" at bounding box center [371, 277] width 77 height 20
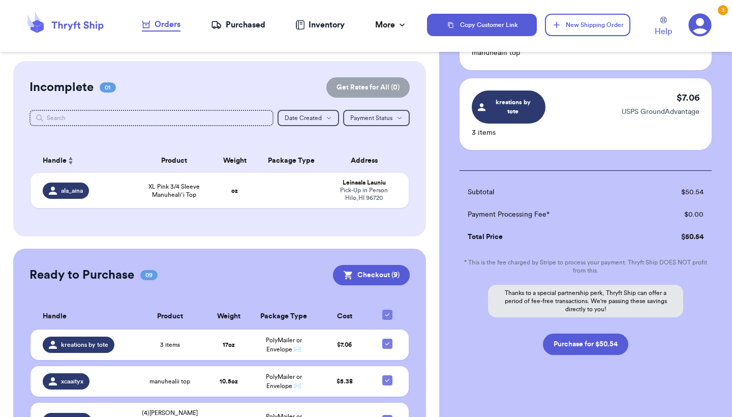
scroll to position [622, 0]
click at [578, 340] on button "Purchase for $50.54" at bounding box center [585, 344] width 85 height 21
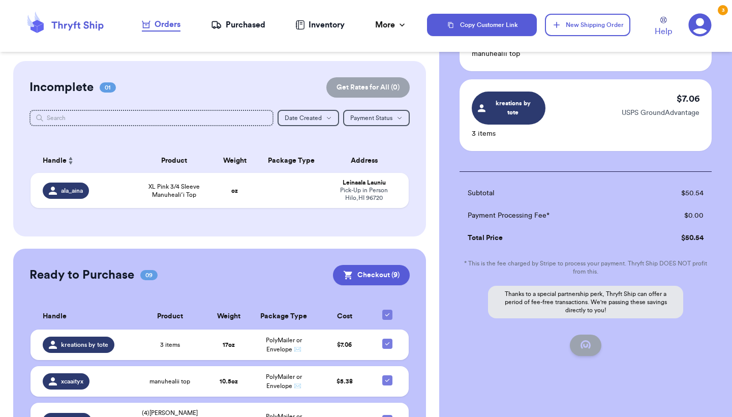
checkbox input "false"
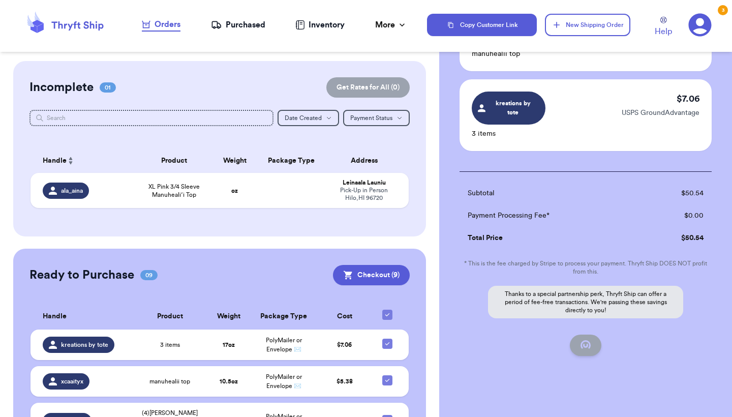
checkbox input "false"
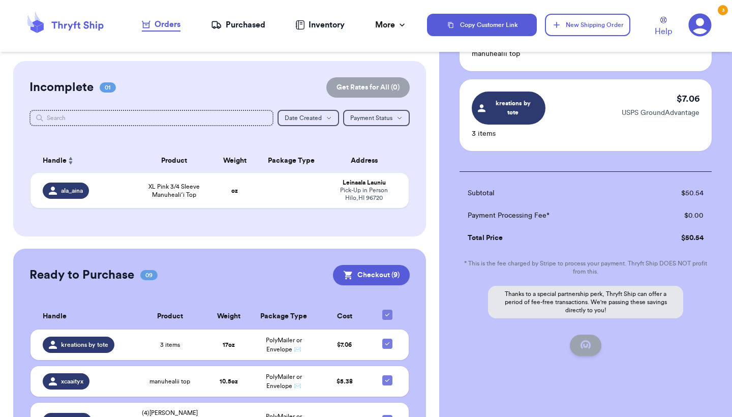
scroll to position [79, 0]
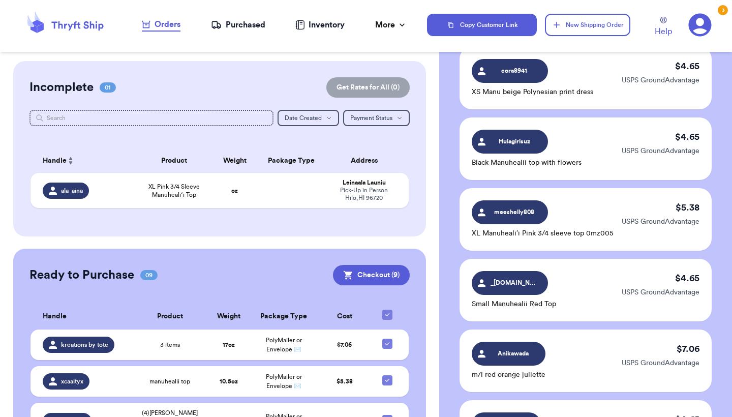
checkbox input "true"
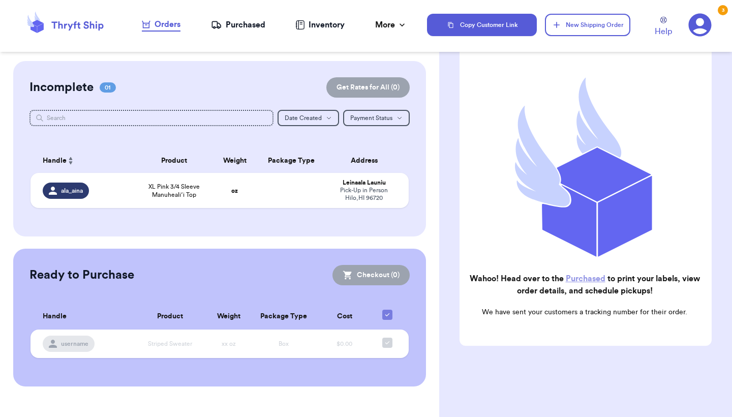
click at [238, 24] on div "Purchased" at bounding box center [238, 25] width 54 height 12
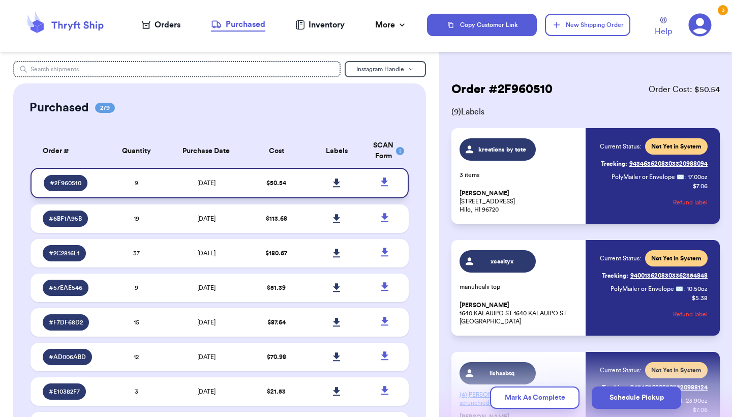
click at [333, 188] on icon at bounding box center [337, 182] width 8 height 9
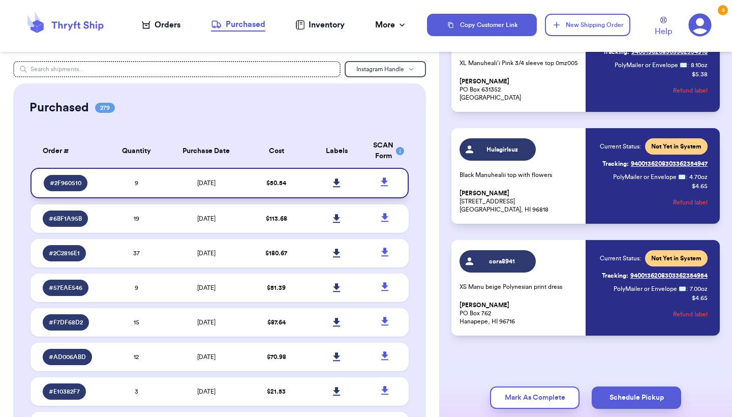
click at [338, 188] on icon at bounding box center [337, 182] width 8 height 9
click at [330, 105] on div "Purchased 279" at bounding box center [219, 108] width 380 height 16
click at [335, 185] on icon at bounding box center [336, 182] width 7 height 9
